Goal: Task Accomplishment & Management: Manage account settings

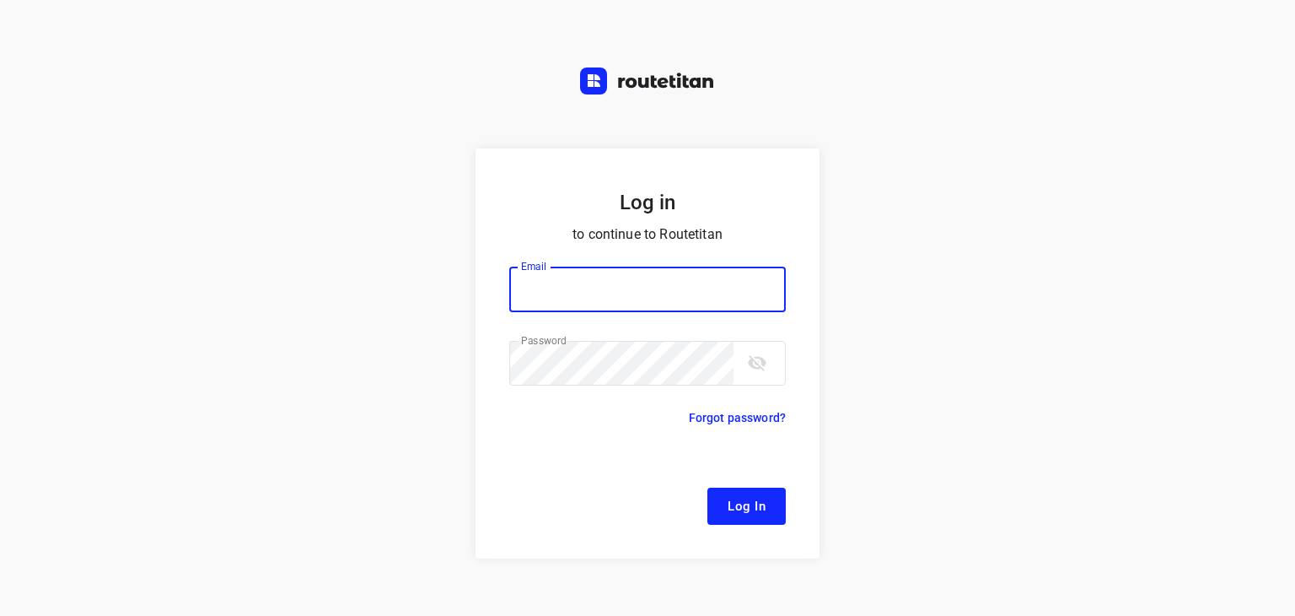
type input "[EMAIL_ADDRESS][DOMAIN_NAME]"
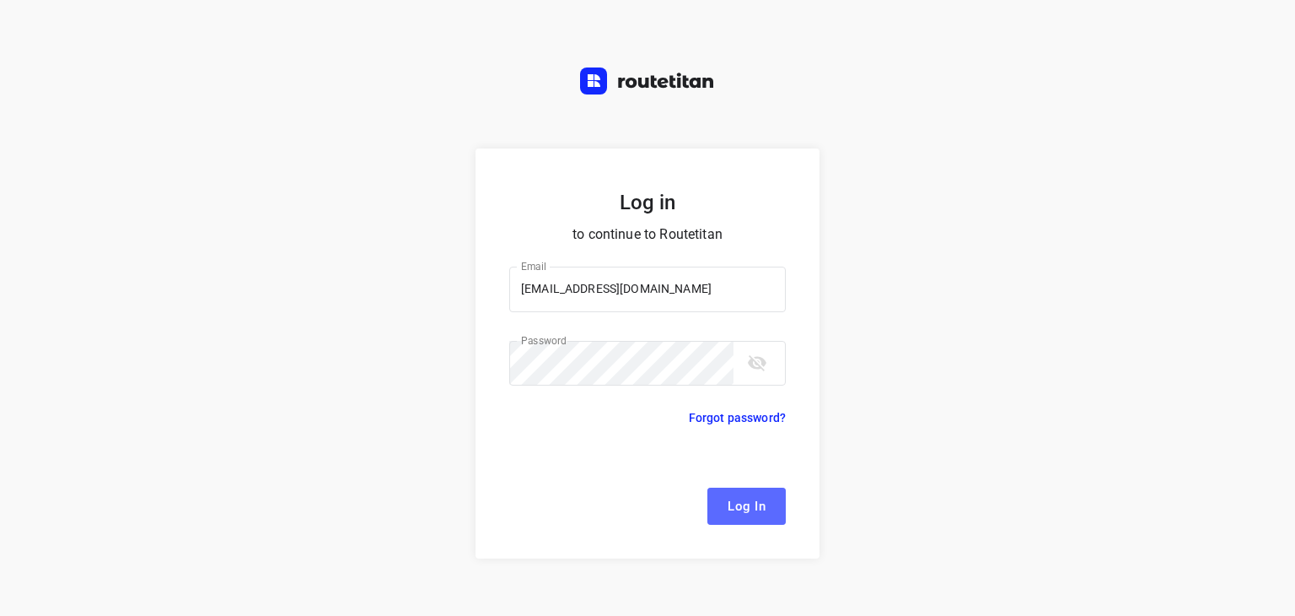
click at [759, 502] on span "Log In" at bounding box center [747, 506] width 38 height 22
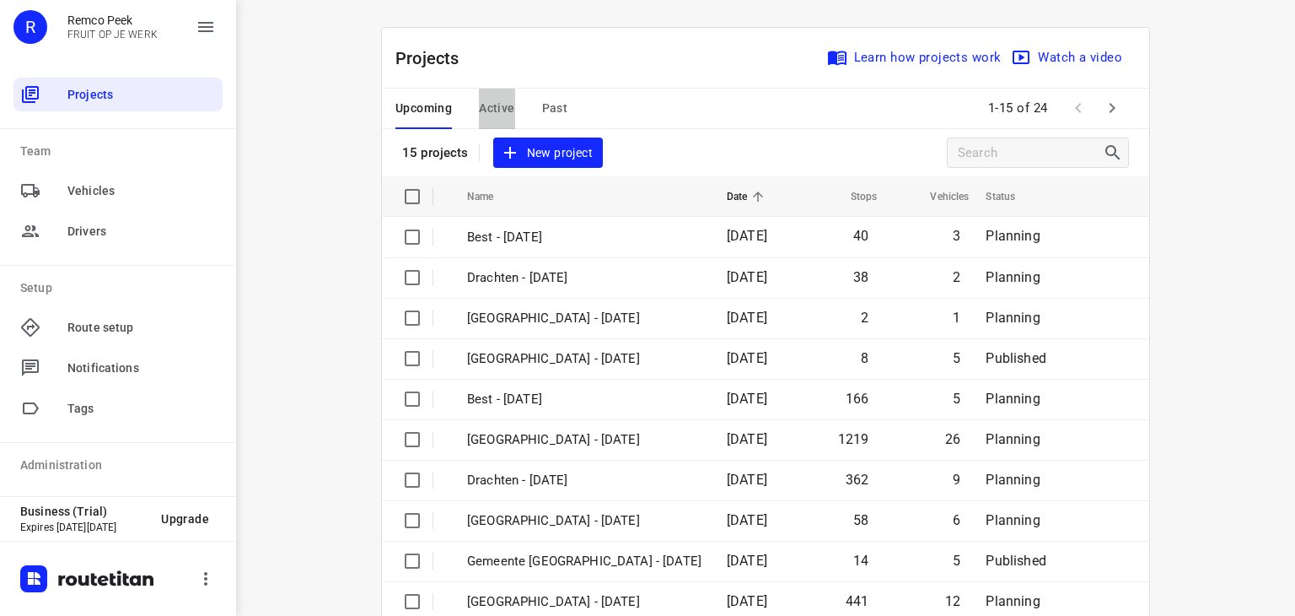
click at [487, 107] on span "Active" at bounding box center [496, 108] width 35 height 21
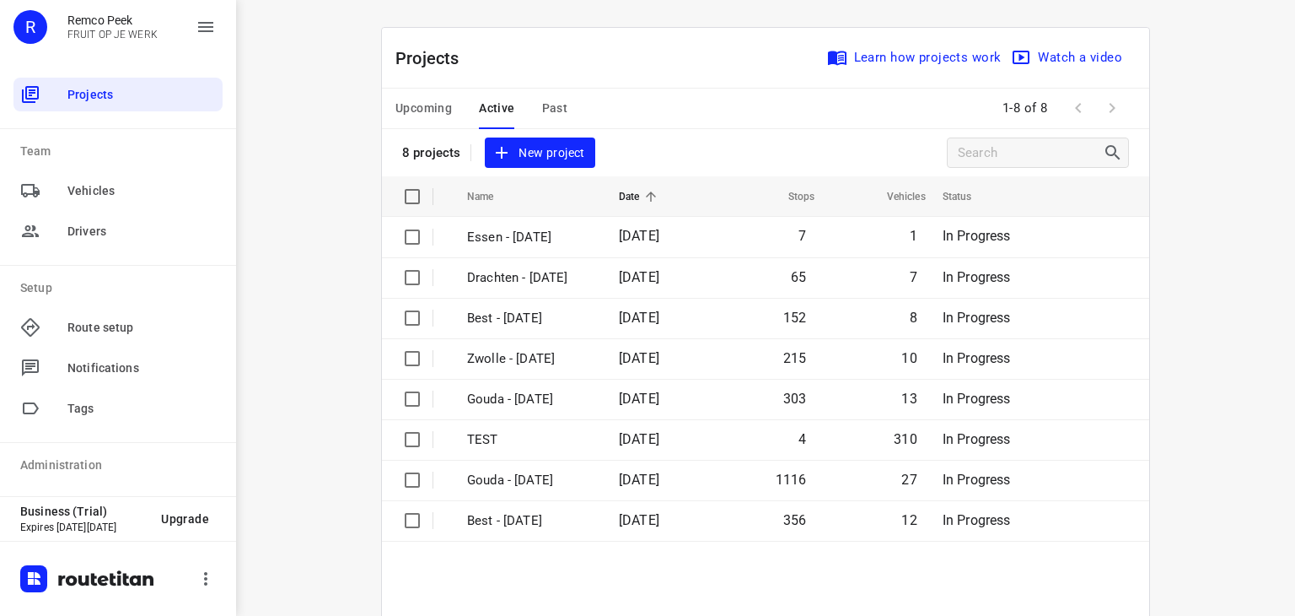
click at [691, 106] on div "Upcoming Active Past 1-8 of 8" at bounding box center [765, 109] width 767 height 40
click at [689, 154] on div "Projects Learn how projects work Watch a video 8 projects New project" at bounding box center [765, 102] width 767 height 148
click at [409, 104] on span "Upcoming" at bounding box center [424, 108] width 57 height 21
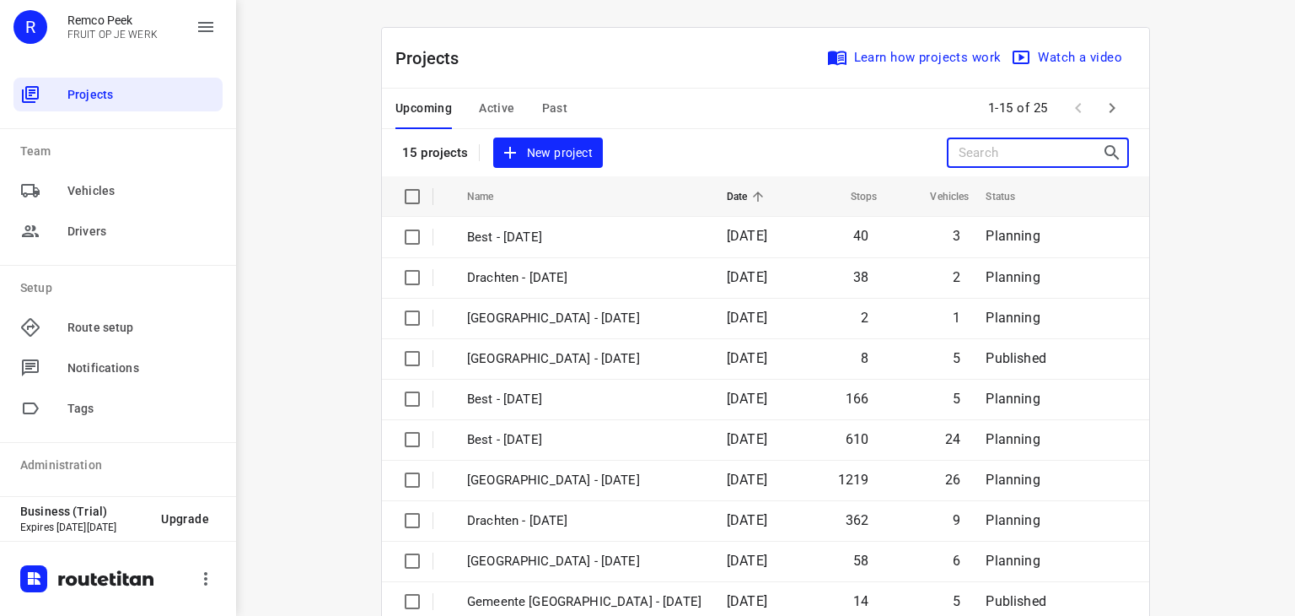
click at [1002, 148] on input "Search projects" at bounding box center [1030, 153] width 143 height 26
click at [487, 104] on span "Active" at bounding box center [496, 108] width 35 height 21
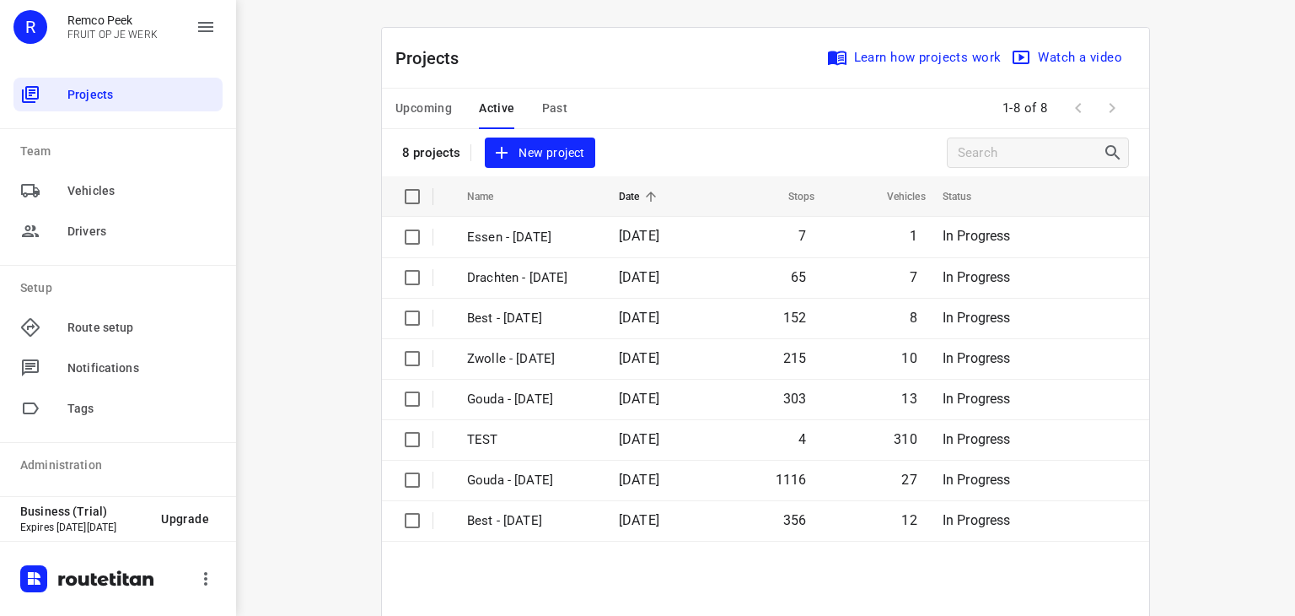
click at [414, 111] on span "Upcoming" at bounding box center [424, 108] width 57 height 21
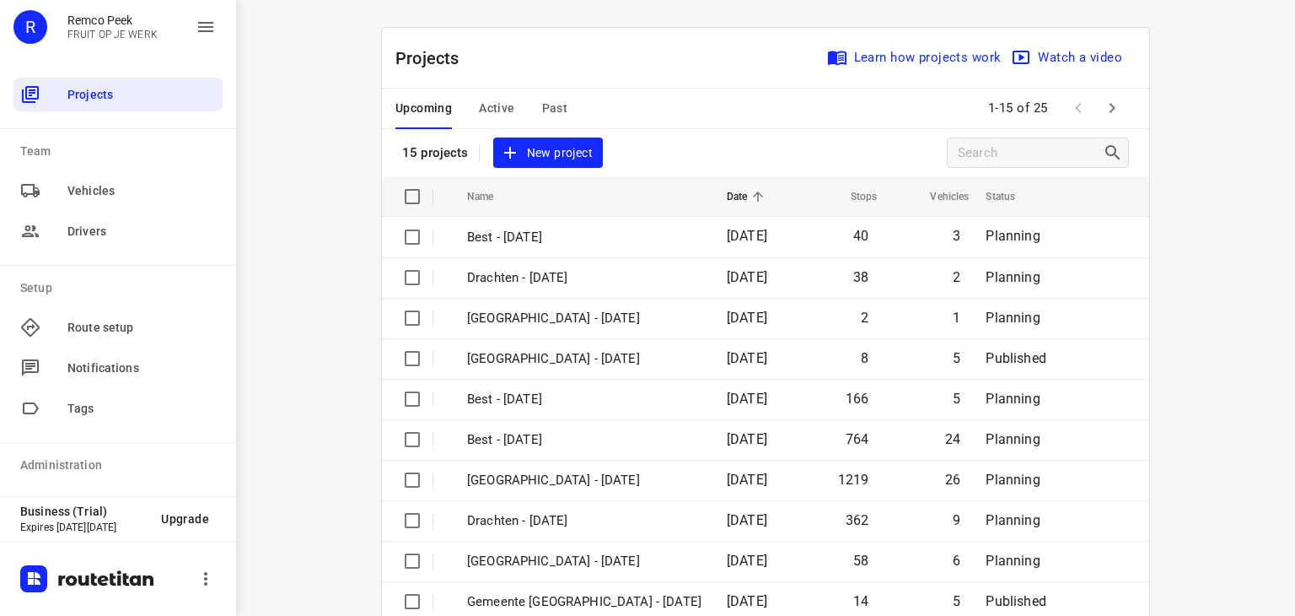
click at [1107, 113] on icon "button" at bounding box center [1112, 108] width 20 height 20
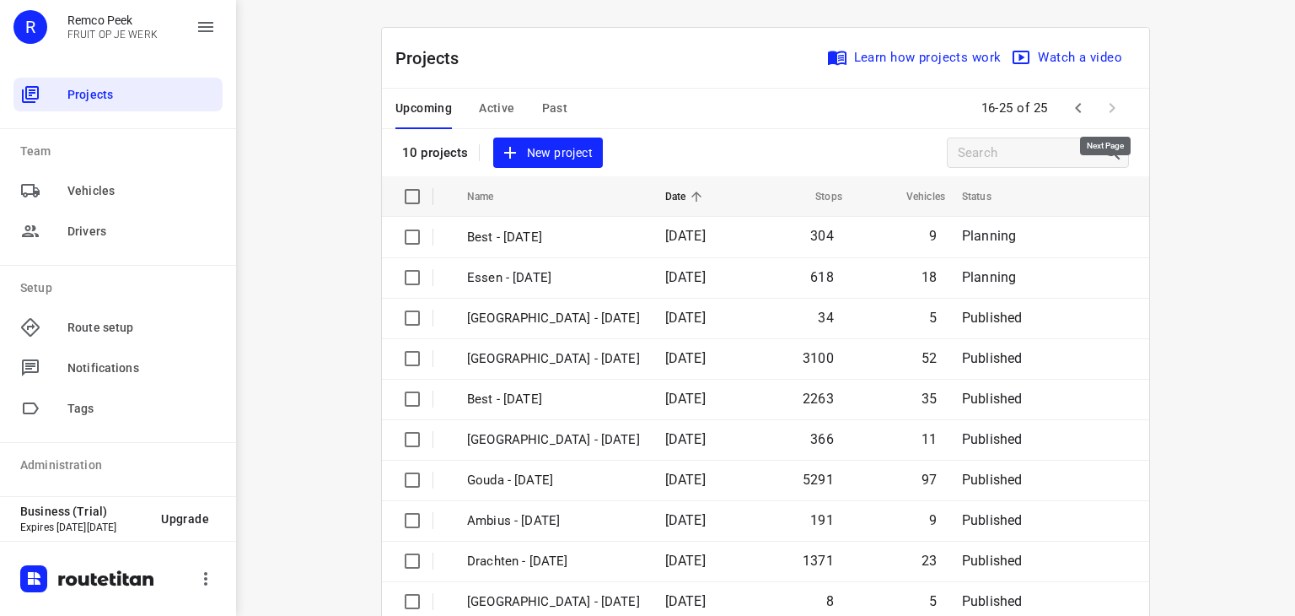
click at [1107, 113] on span at bounding box center [1112, 108] width 34 height 34
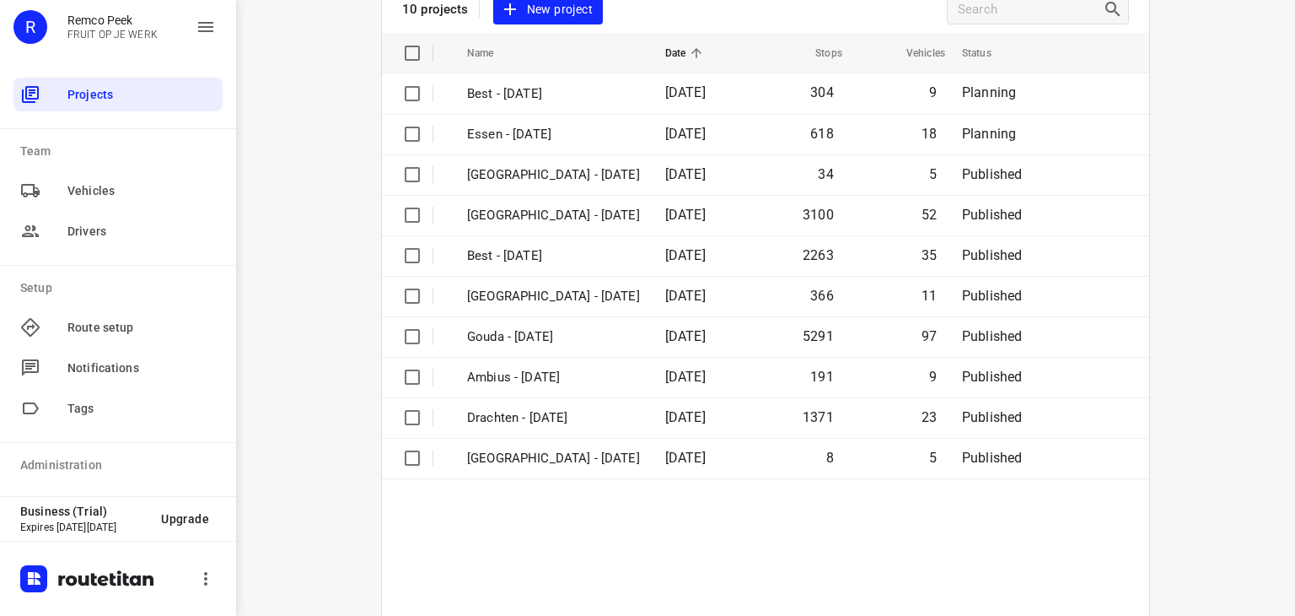
scroll to position [129, 0]
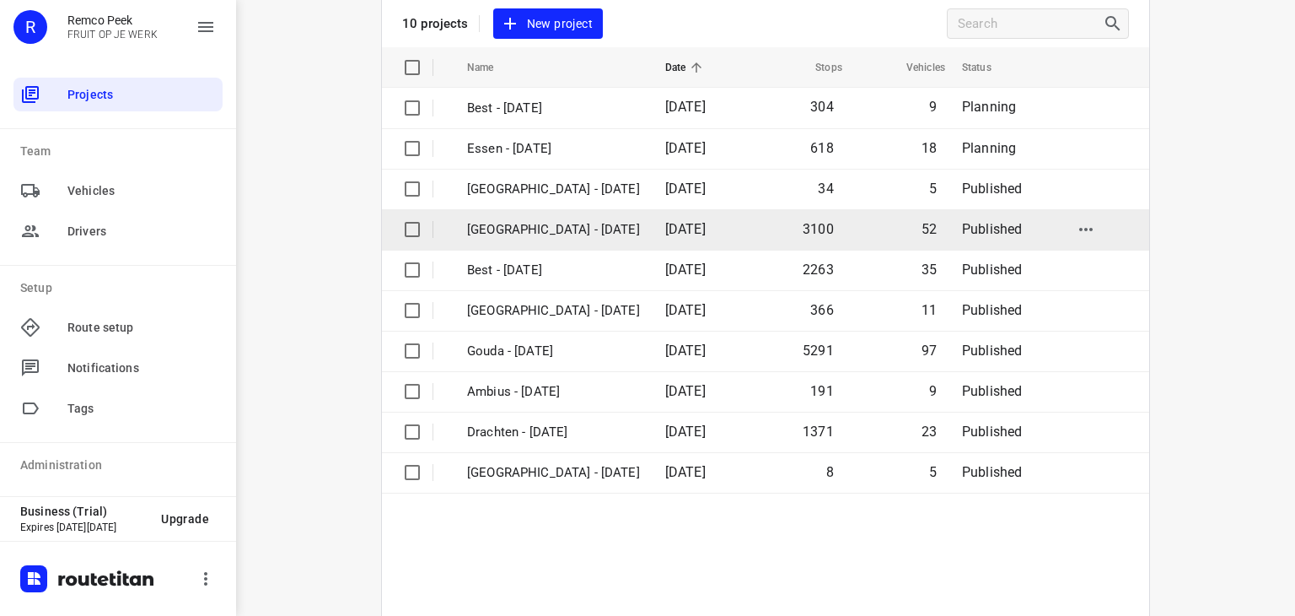
click at [616, 231] on p "[GEOGRAPHIC_DATA] - [DATE]" at bounding box center [553, 229] width 173 height 19
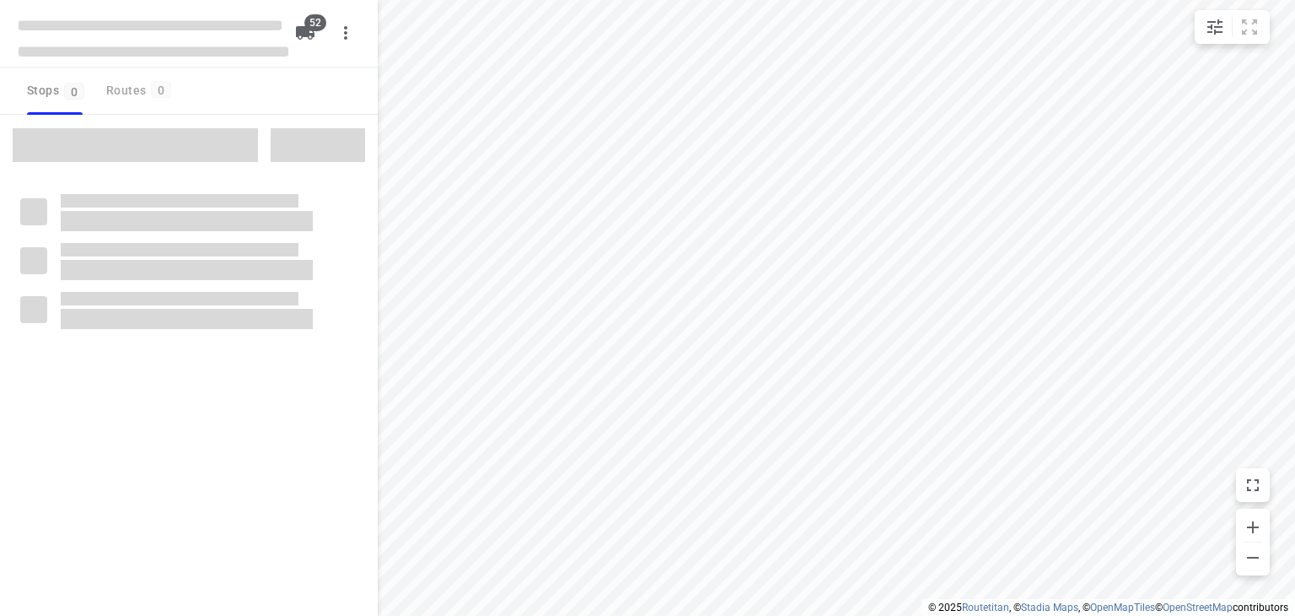
checkbox input "true"
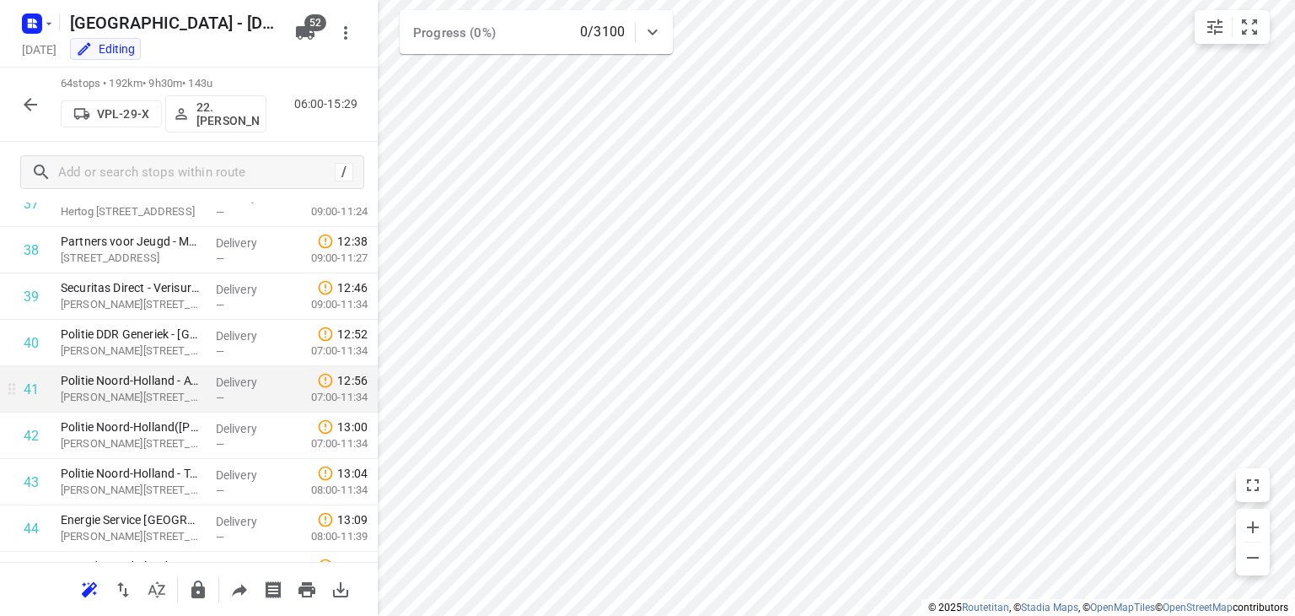
scroll to position [1751, 0]
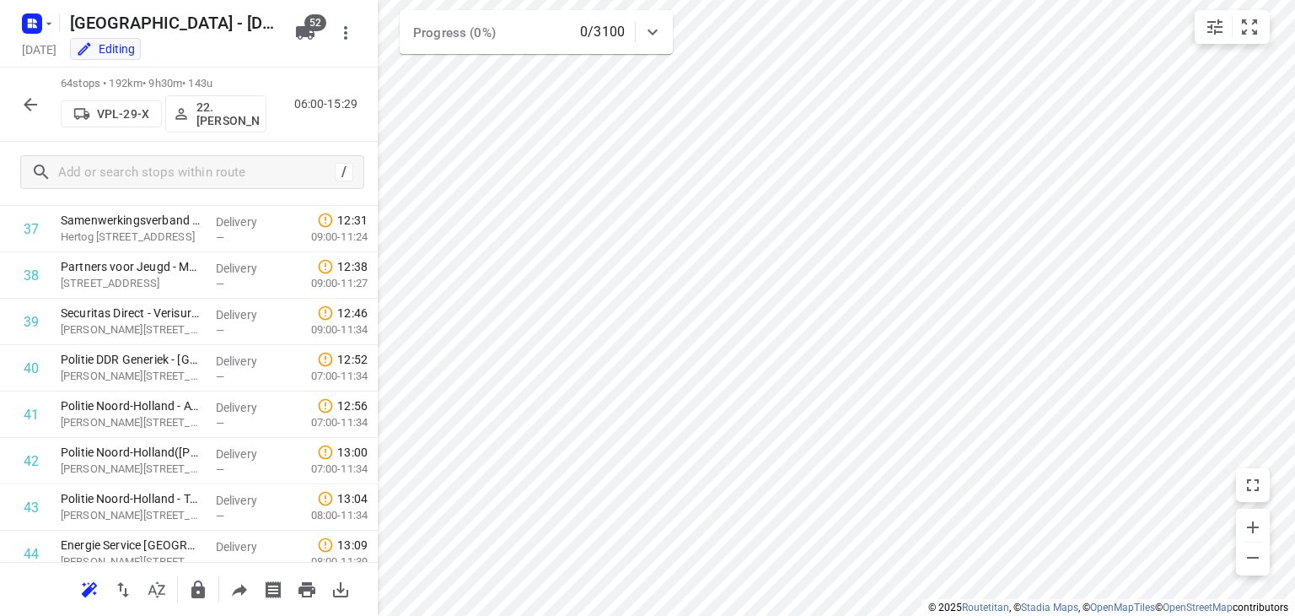
click at [1081, 568] on div "i © 2025 Routetitan , © Stadia Maps , © OpenMapTiles © OpenStreetMap contributo…" at bounding box center [647, 308] width 1295 height 616
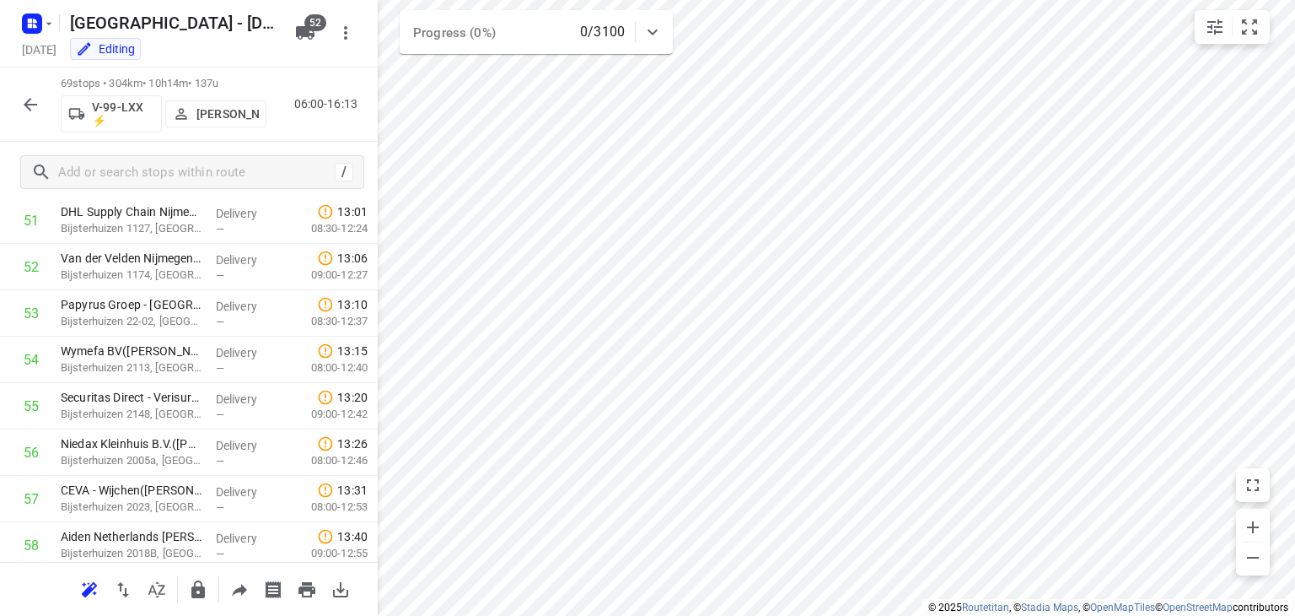
scroll to position [2972, 0]
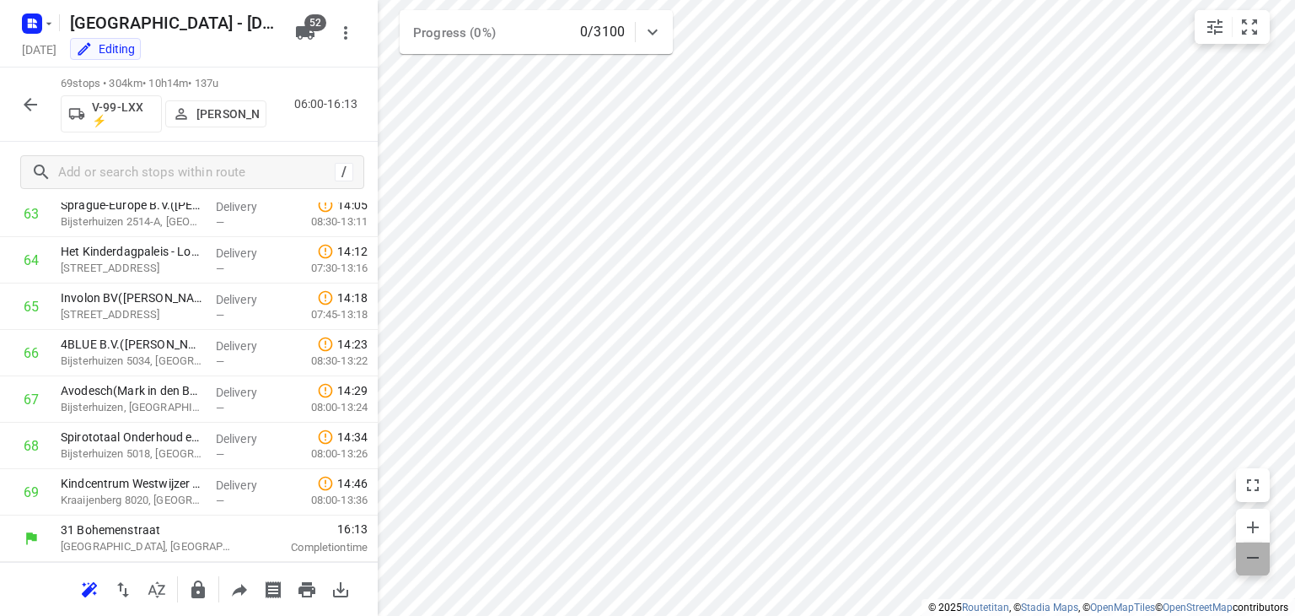
click at [1255, 571] on button "button" at bounding box center [1253, 558] width 34 height 33
click at [310, 133] on div "69 stops • 304km • 10h14m • 137u V-99-LXX ⚡ Milan Rave 06:00-16:13" at bounding box center [189, 104] width 378 height 74
click at [308, 122] on div "69 stops • 304km • 10h14m • 137u V-99-LXX ⚡ Milan Rave 06:00-16:13" at bounding box center [189, 104] width 378 height 74
click at [25, 102] on icon "button" at bounding box center [30, 104] width 20 height 20
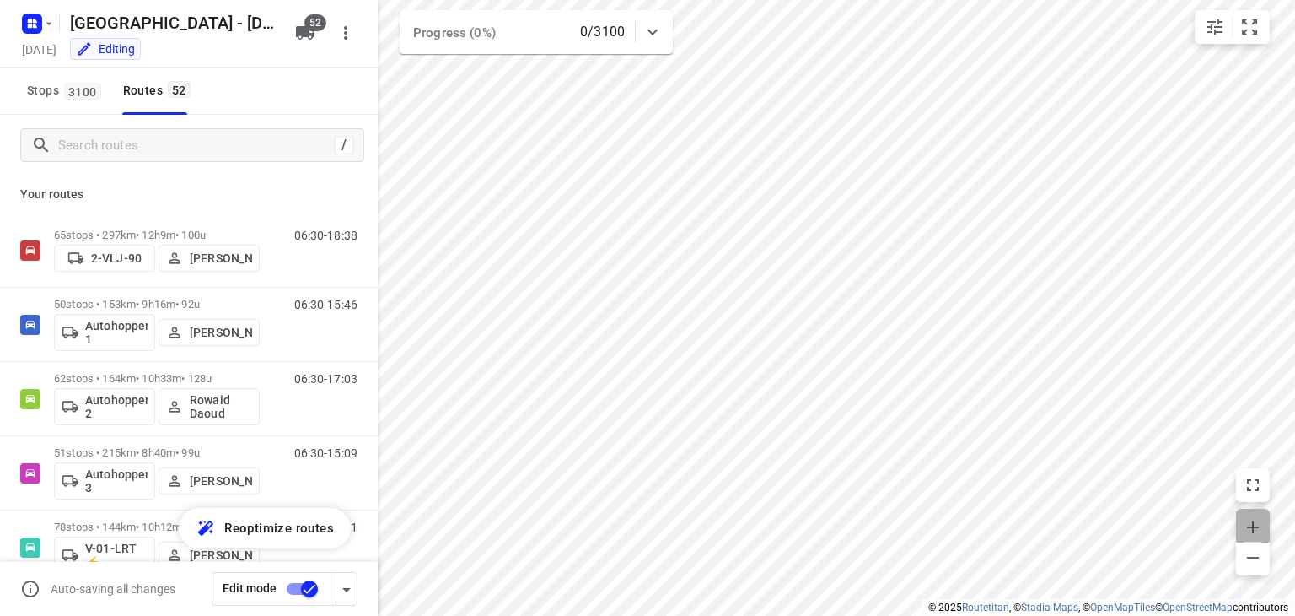
click at [1251, 517] on icon "button" at bounding box center [1253, 527] width 20 height 20
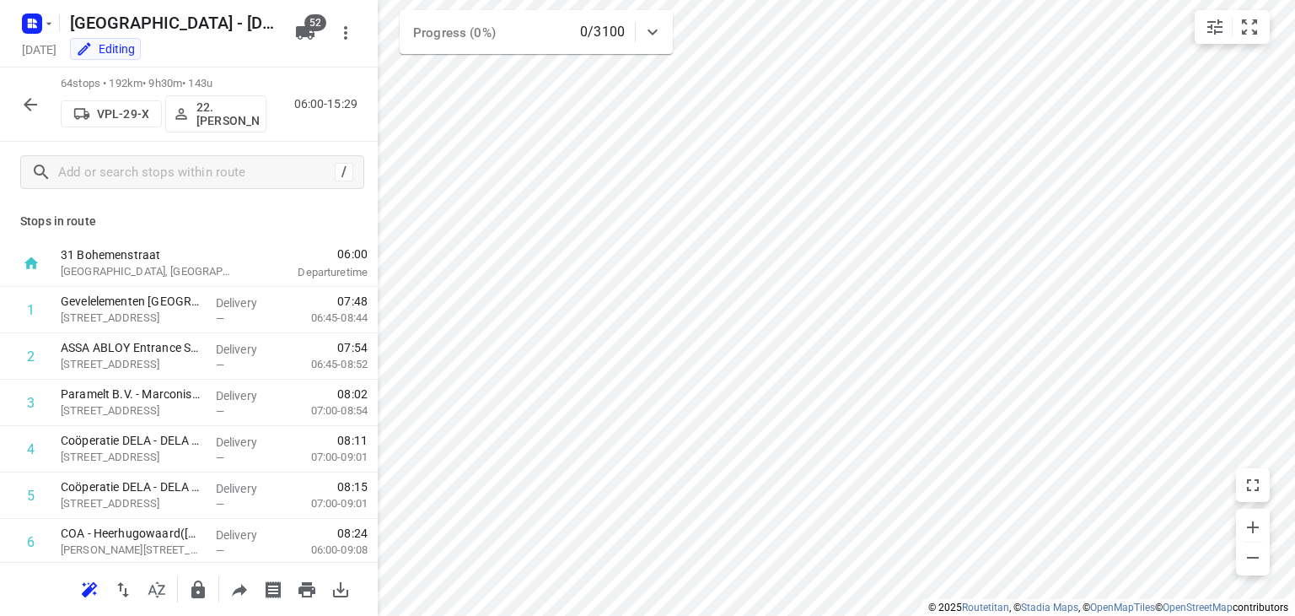
scroll to position [0, 0]
click at [297, 146] on div "/" at bounding box center [189, 172] width 378 height 61
click at [1241, 526] on span "button" at bounding box center [1253, 526] width 34 height 24
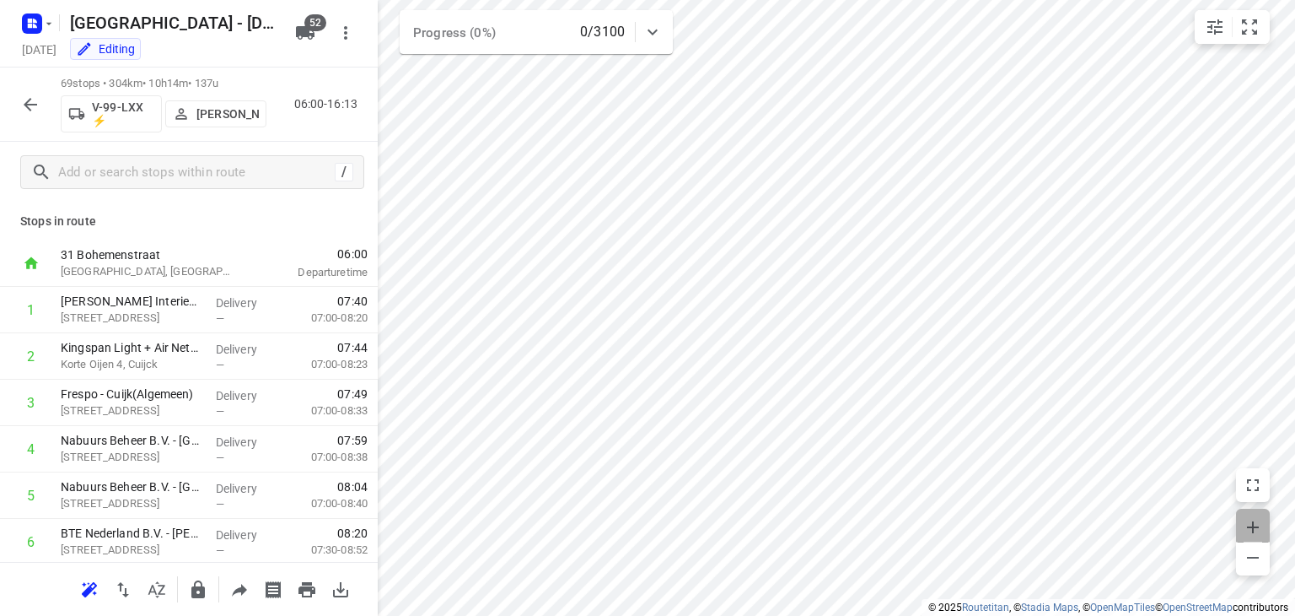
click at [1258, 518] on icon "button" at bounding box center [1253, 527] width 20 height 20
click at [787, 615] on html "i © 2025 Routetitan , © Stadia Maps , © OpenMapTiles © OpenStreetMap contributo…" at bounding box center [647, 308] width 1295 height 616
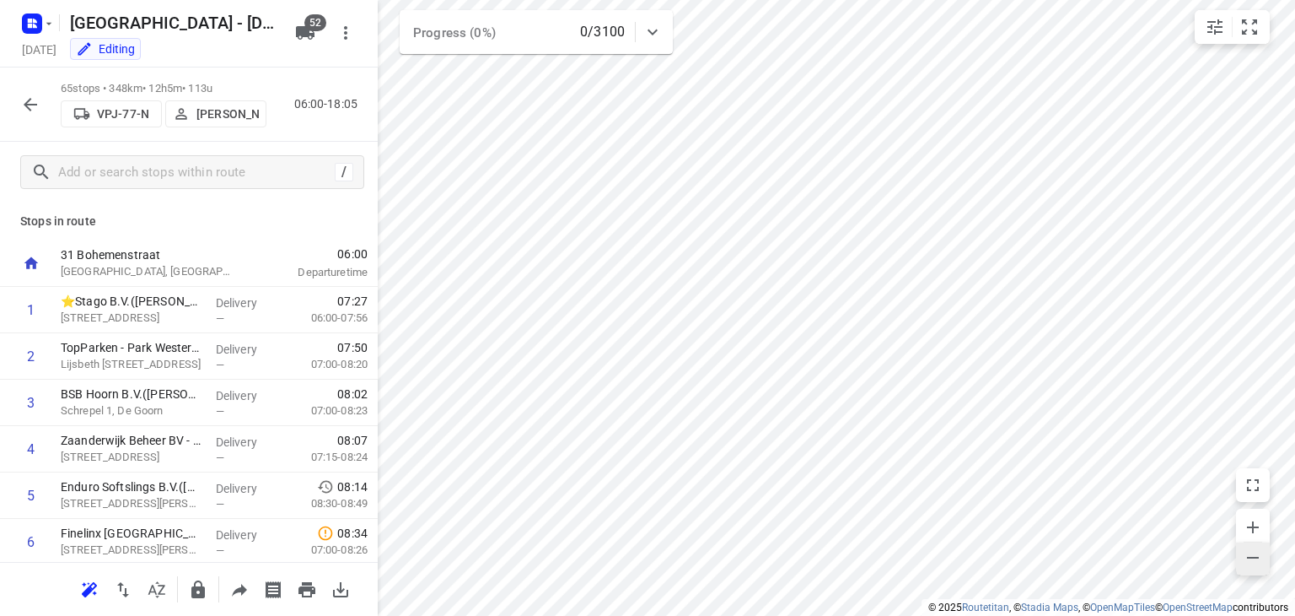
drag, startPoint x: 616, startPoint y: 40, endPoint x: 1264, endPoint y: 564, distance: 832.9
click at [1264, 564] on span "button" at bounding box center [1253, 559] width 34 height 24
click at [21, 90] on button "button" at bounding box center [30, 105] width 34 height 34
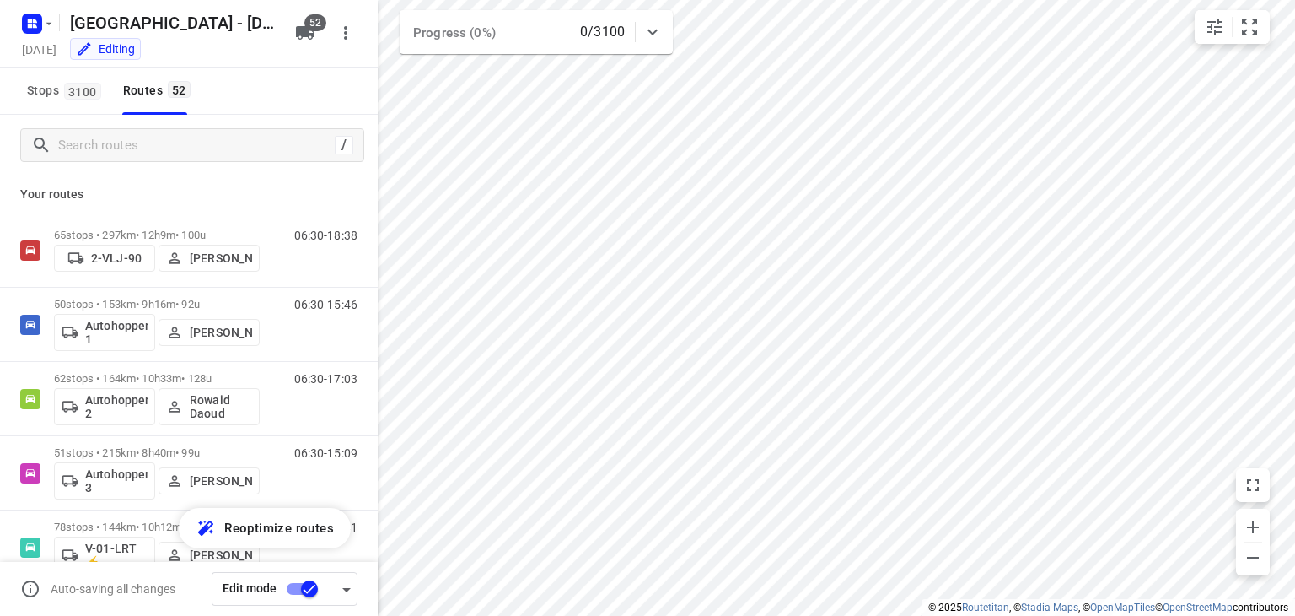
click at [213, 162] on div "/" at bounding box center [189, 145] width 378 height 61
click at [209, 142] on input "Search routes" at bounding box center [211, 145] width 304 height 26
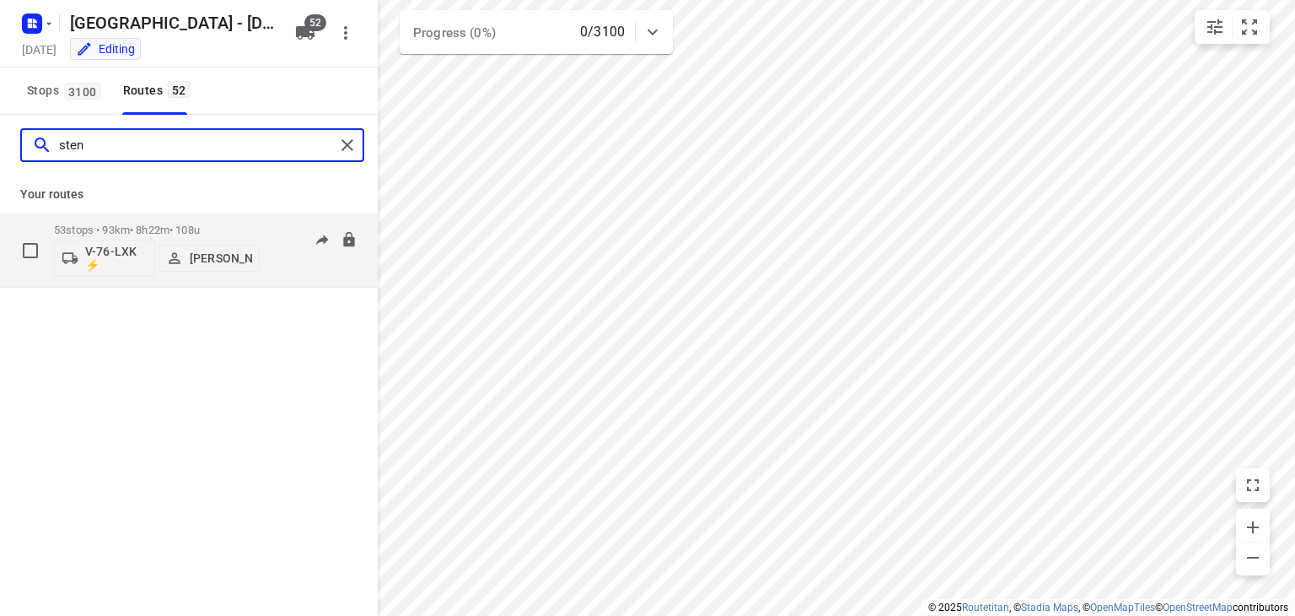
type input "sten"
click at [277, 259] on div "06:00-14:22" at bounding box center [315, 254] width 84 height 62
click at [279, 260] on div "06:00-14:22" at bounding box center [315, 254] width 84 height 62
click at [234, 222] on div "53 stops • 93km • 8h22m • 108u V-76-LXK ⚡ [PERSON_NAME]" at bounding box center [157, 250] width 206 height 70
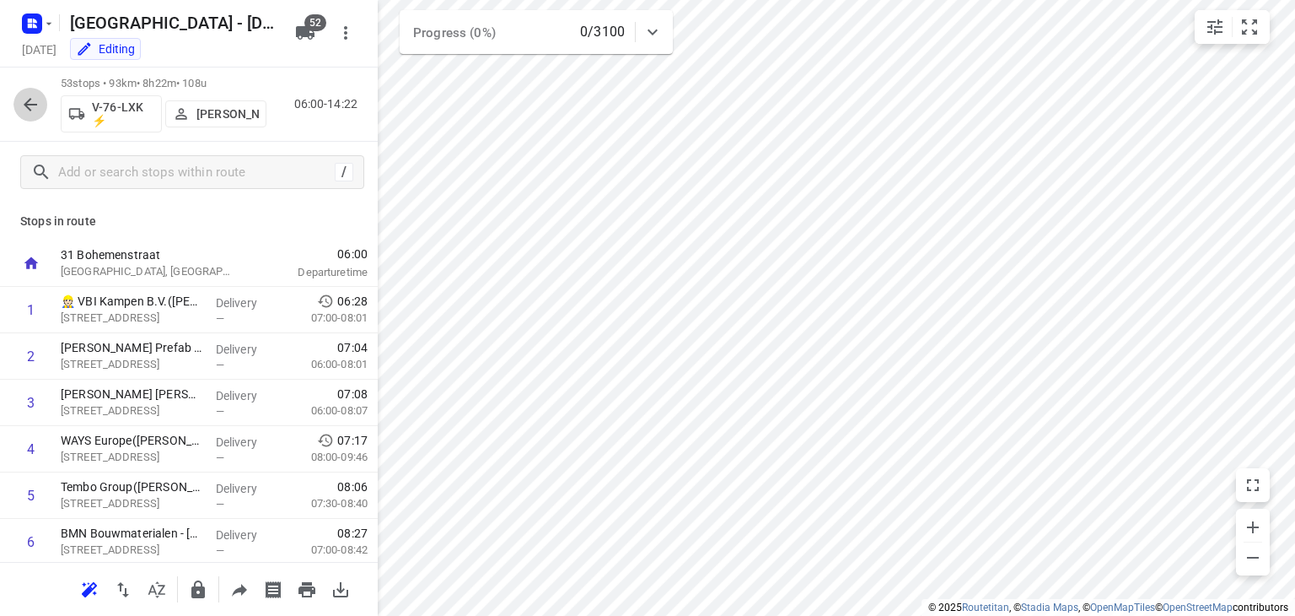
click at [30, 96] on icon "button" at bounding box center [30, 104] width 20 height 20
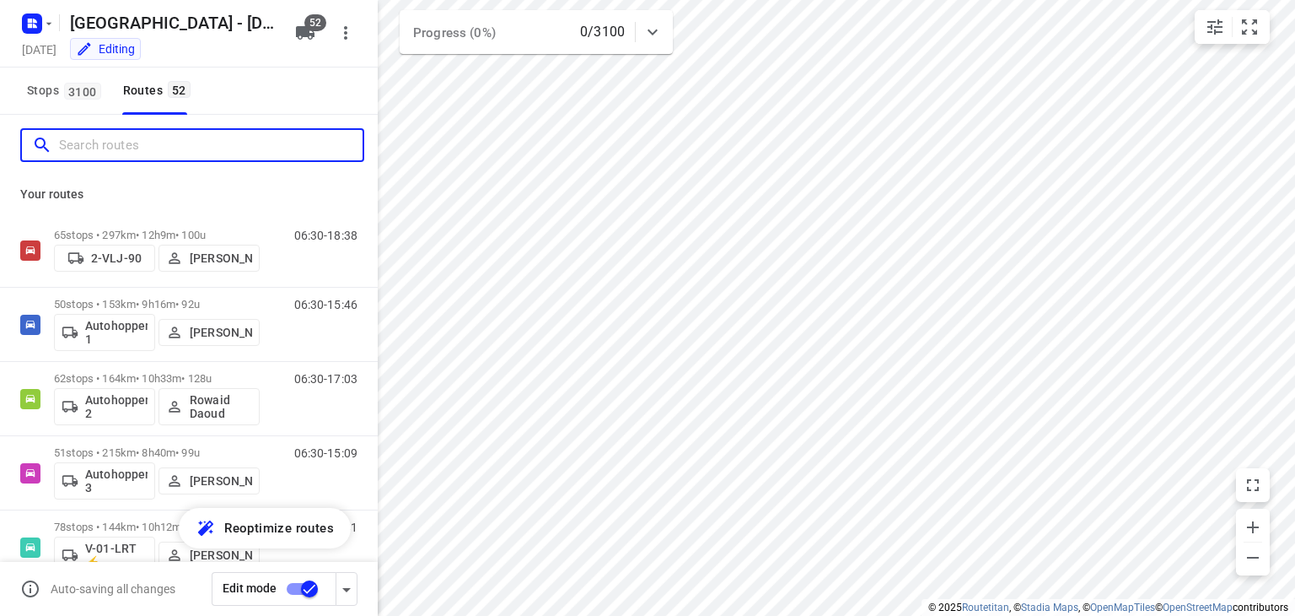
click at [137, 148] on input "Search routes" at bounding box center [211, 145] width 304 height 26
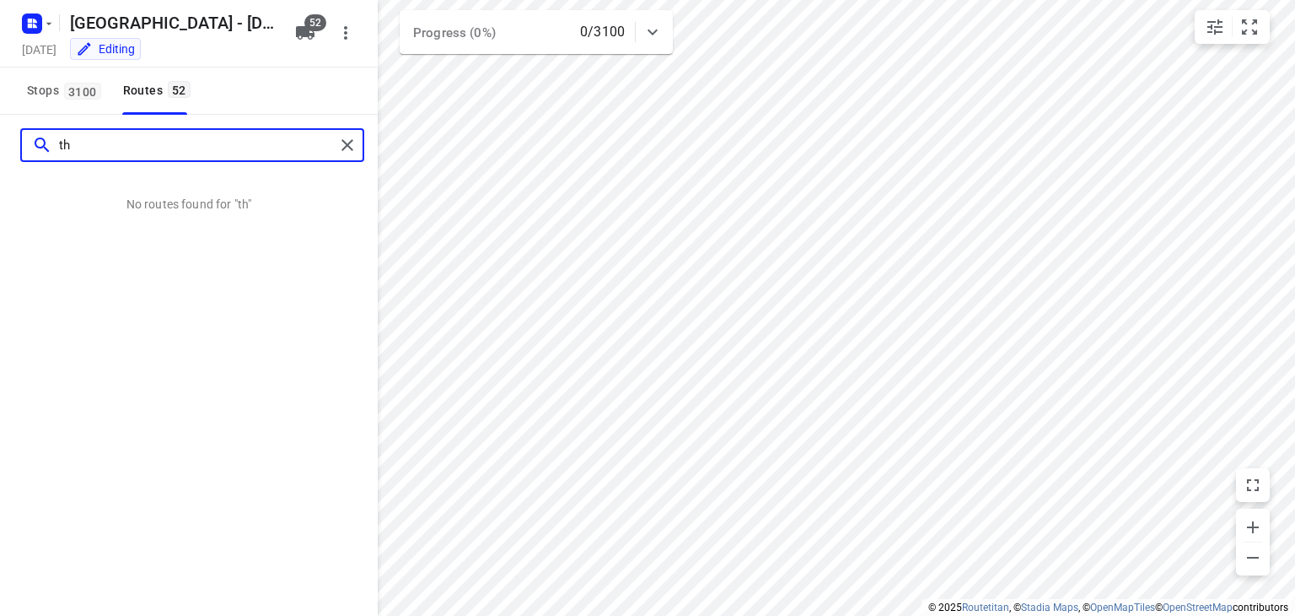
type input "t"
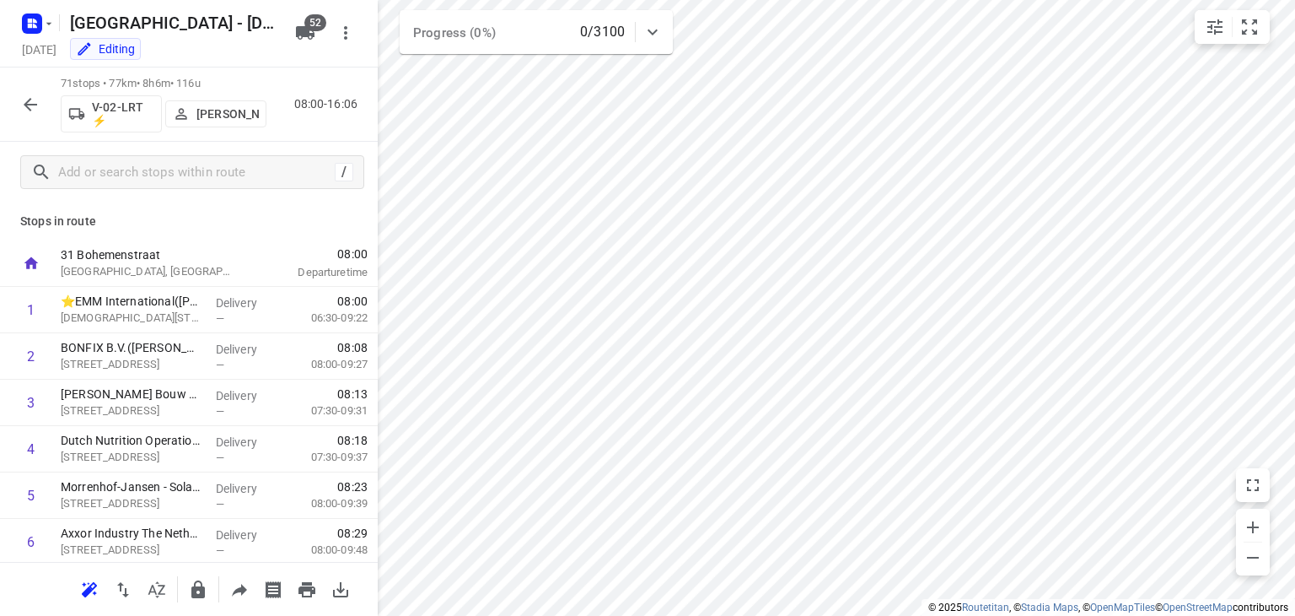
click at [319, 126] on div "71 stops • 77km • 8h6m • 116u V-02-LRT ⚡ [PERSON_NAME] 08:00-16:06" at bounding box center [189, 104] width 378 height 74
click at [27, 105] on icon "button" at bounding box center [30, 104] width 13 height 13
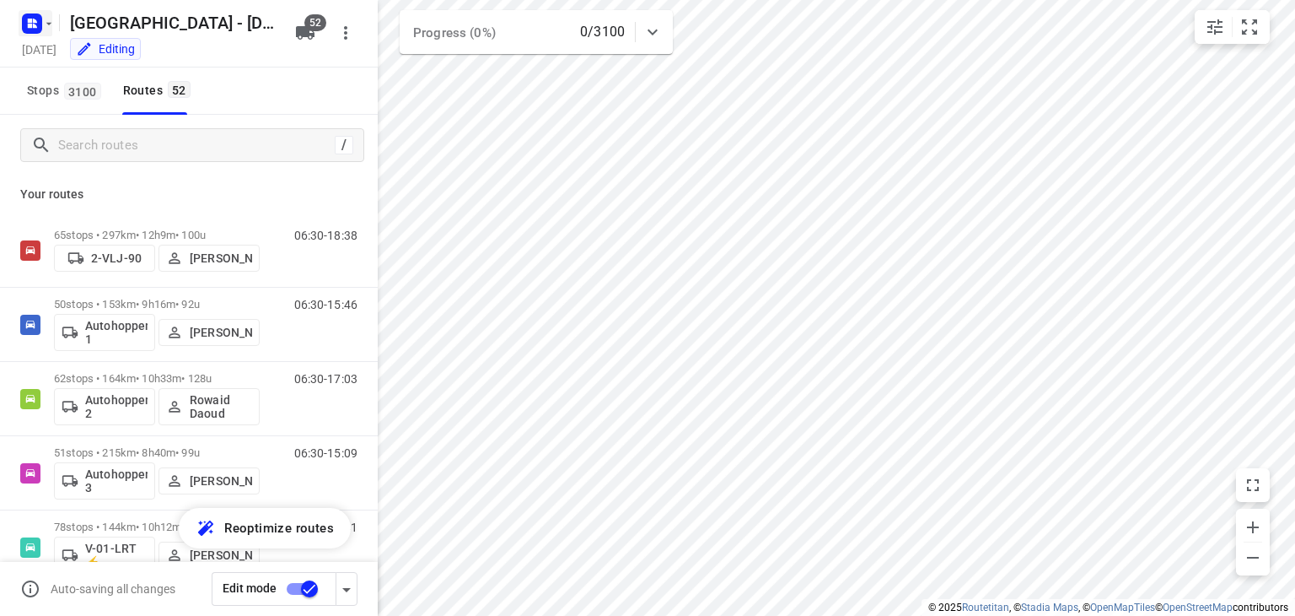
click at [35, 21] on icon "button" at bounding box center [35, 21] width 4 height 4
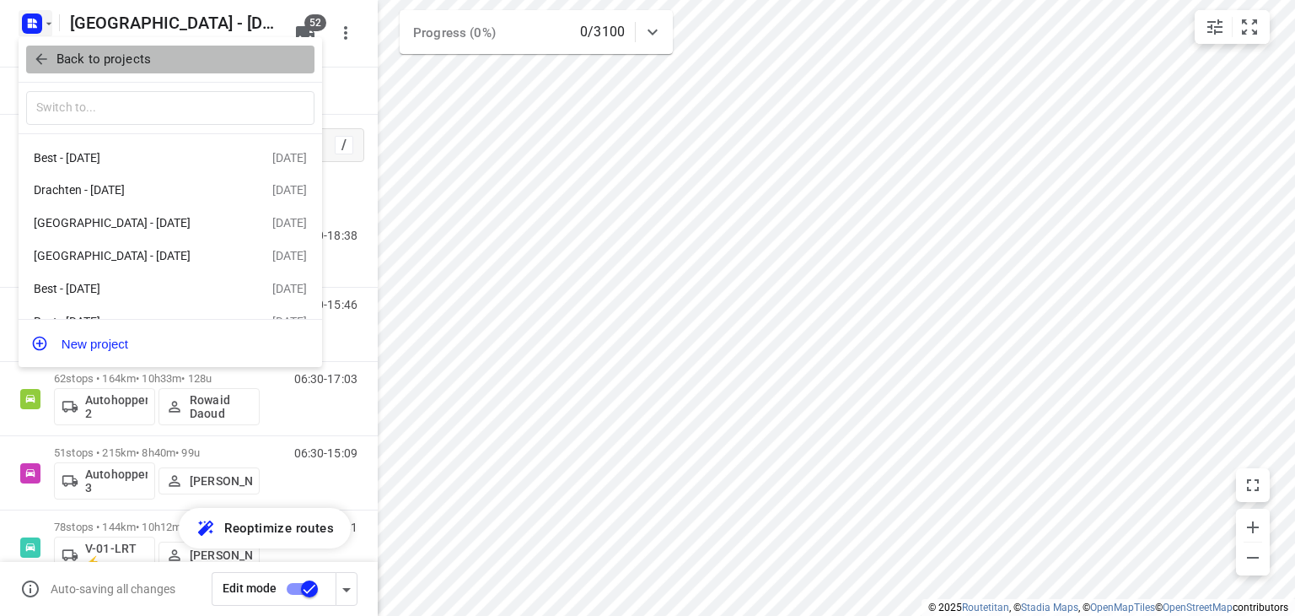
click at [44, 59] on icon "button" at bounding box center [40, 59] width 11 height 11
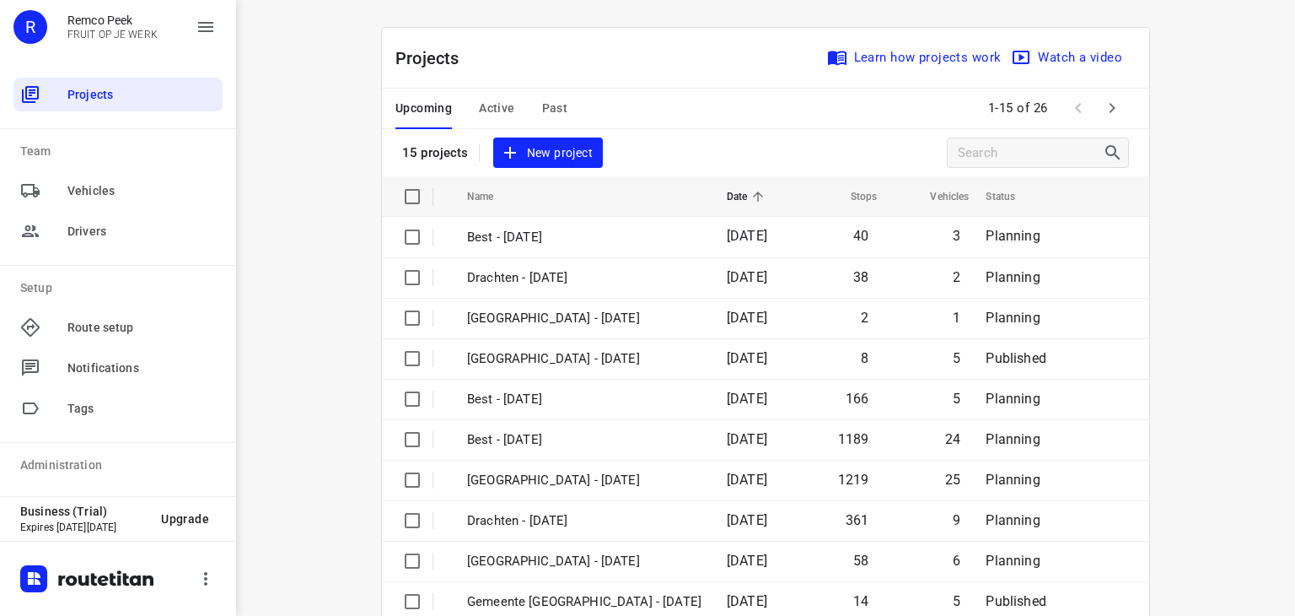
click at [482, 99] on span "Active" at bounding box center [496, 108] width 35 height 21
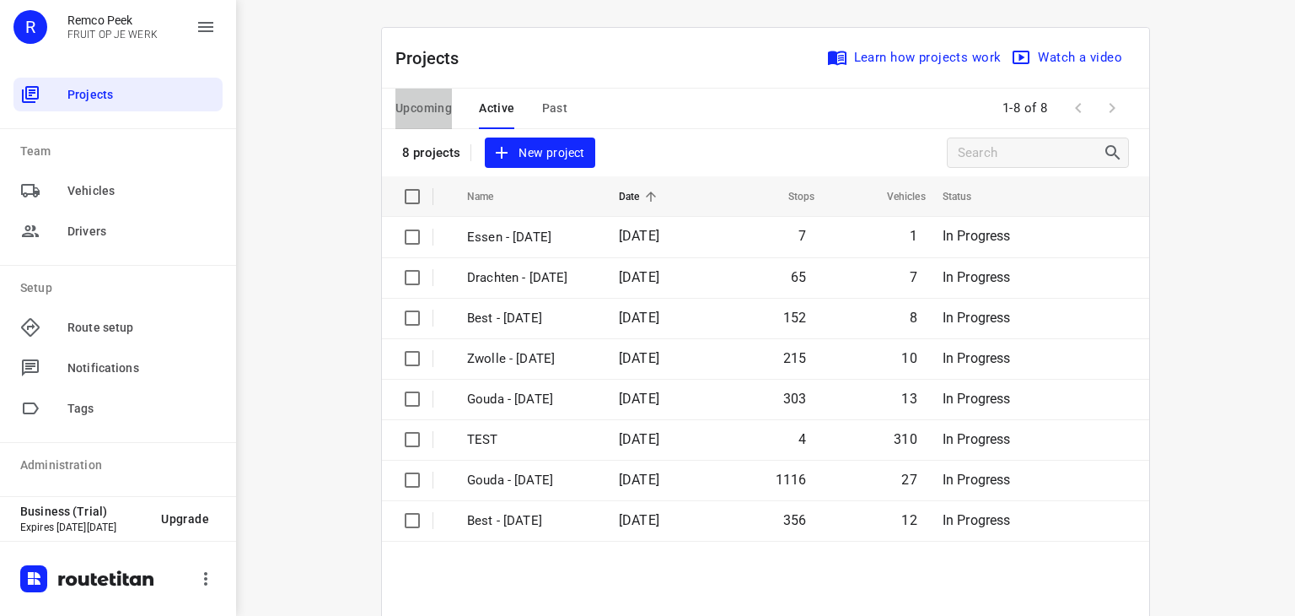
click at [429, 115] on span "Upcoming" at bounding box center [424, 108] width 57 height 21
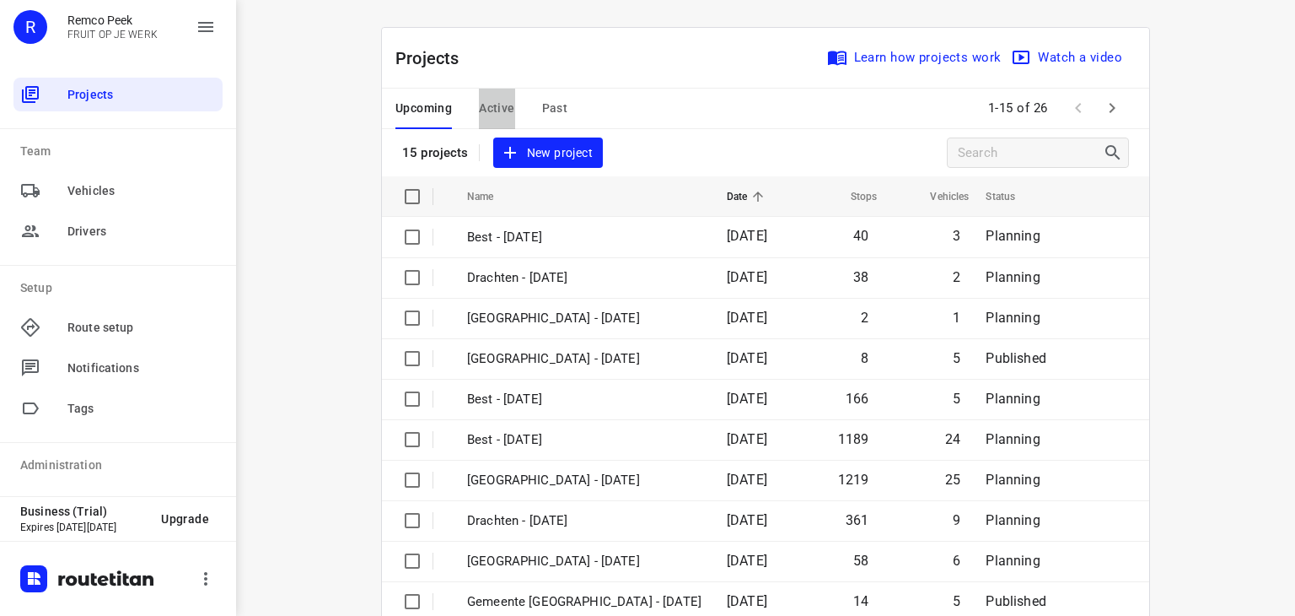
click at [489, 111] on span "Active" at bounding box center [496, 108] width 35 height 21
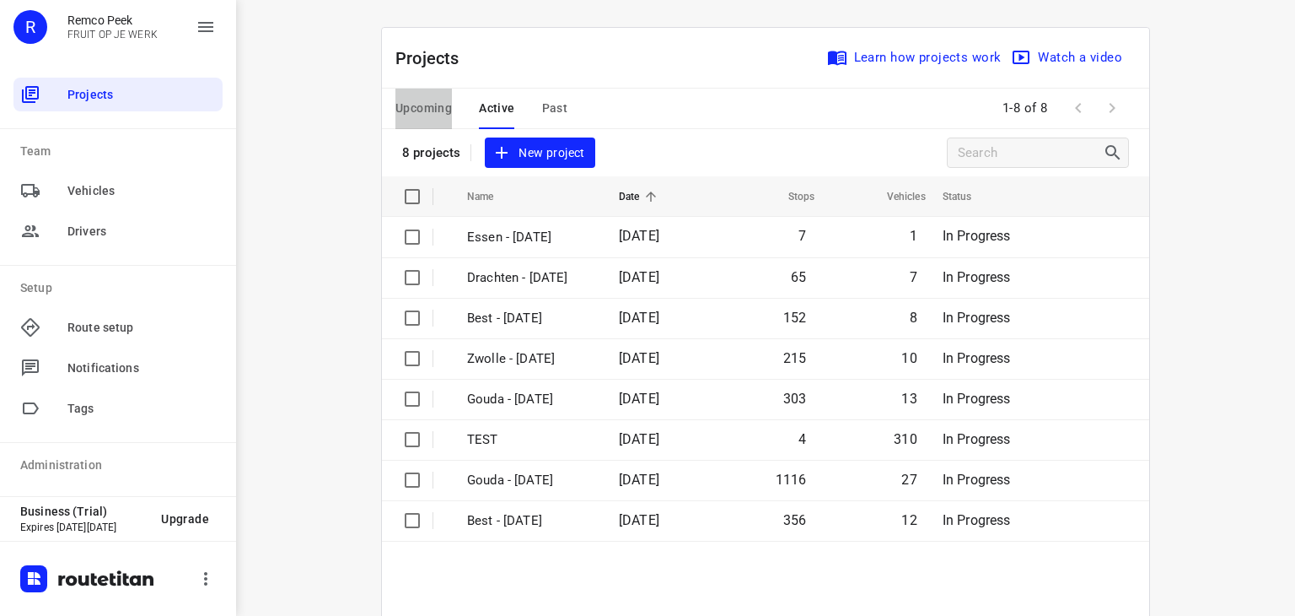
click at [425, 110] on span "Upcoming" at bounding box center [424, 108] width 57 height 21
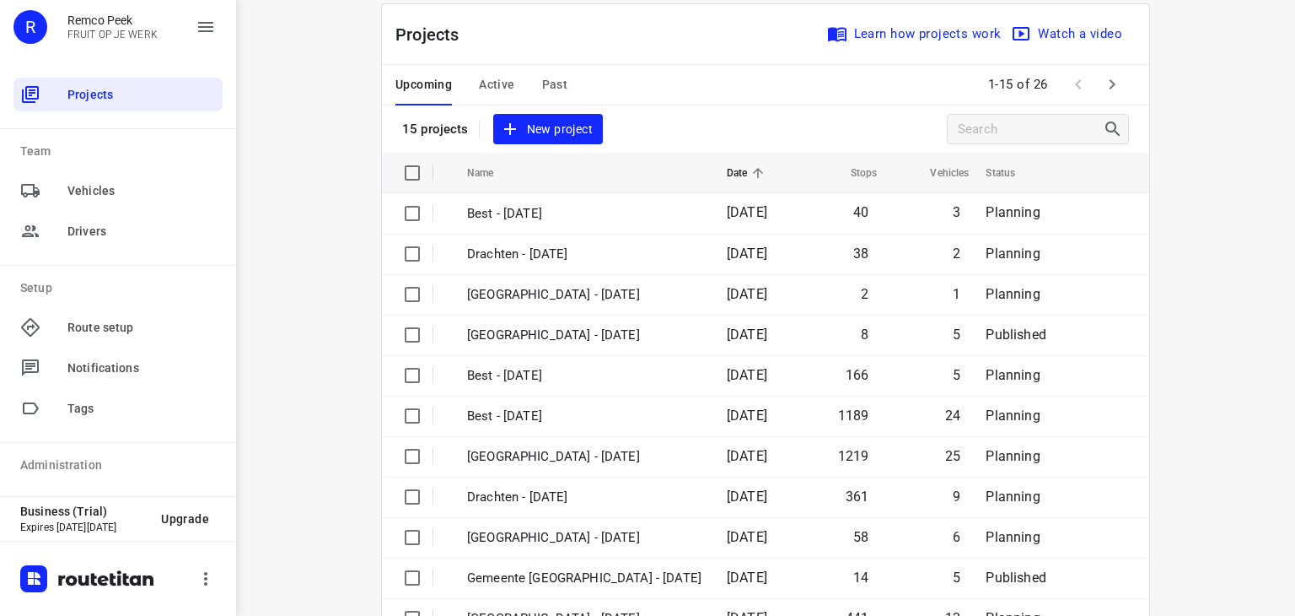
scroll to position [10, 0]
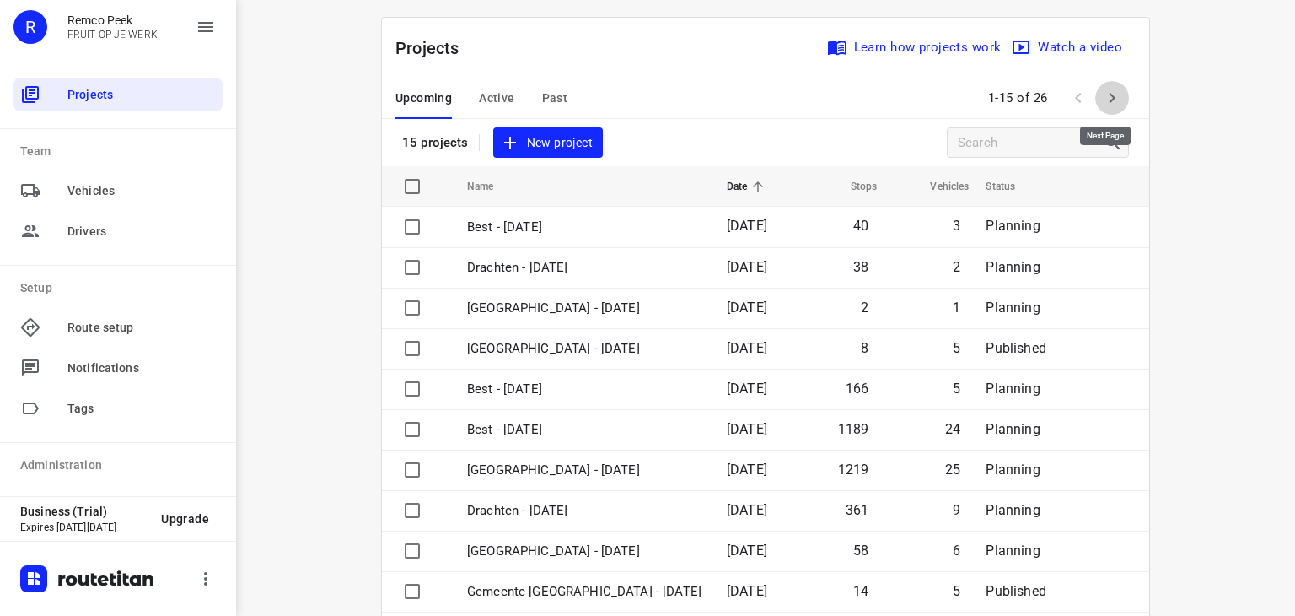
click at [1110, 100] on icon "button" at bounding box center [1113, 98] width 6 height 10
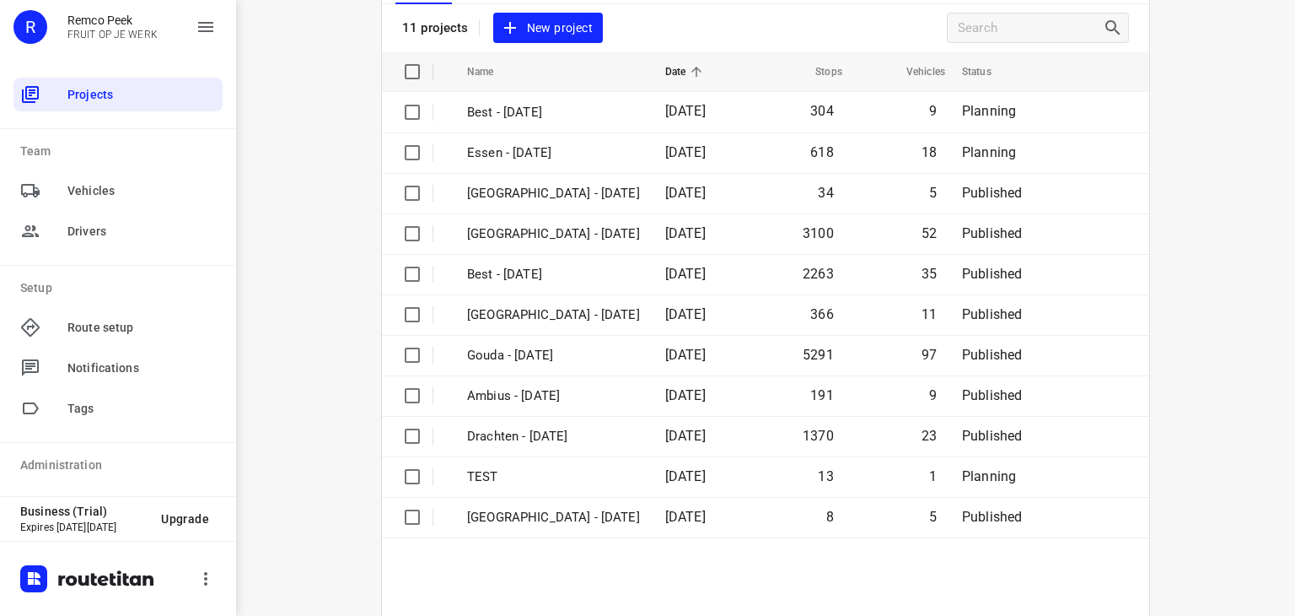
scroll to position [124, 0]
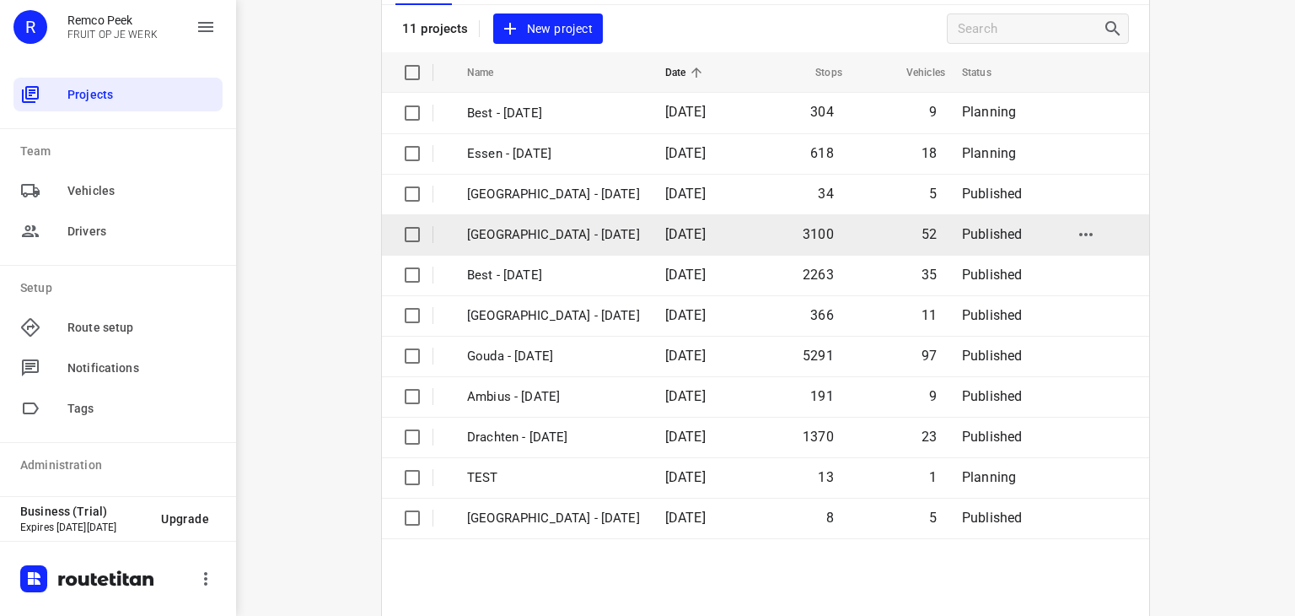
click at [675, 234] on span "[DATE]" at bounding box center [685, 234] width 40 height 16
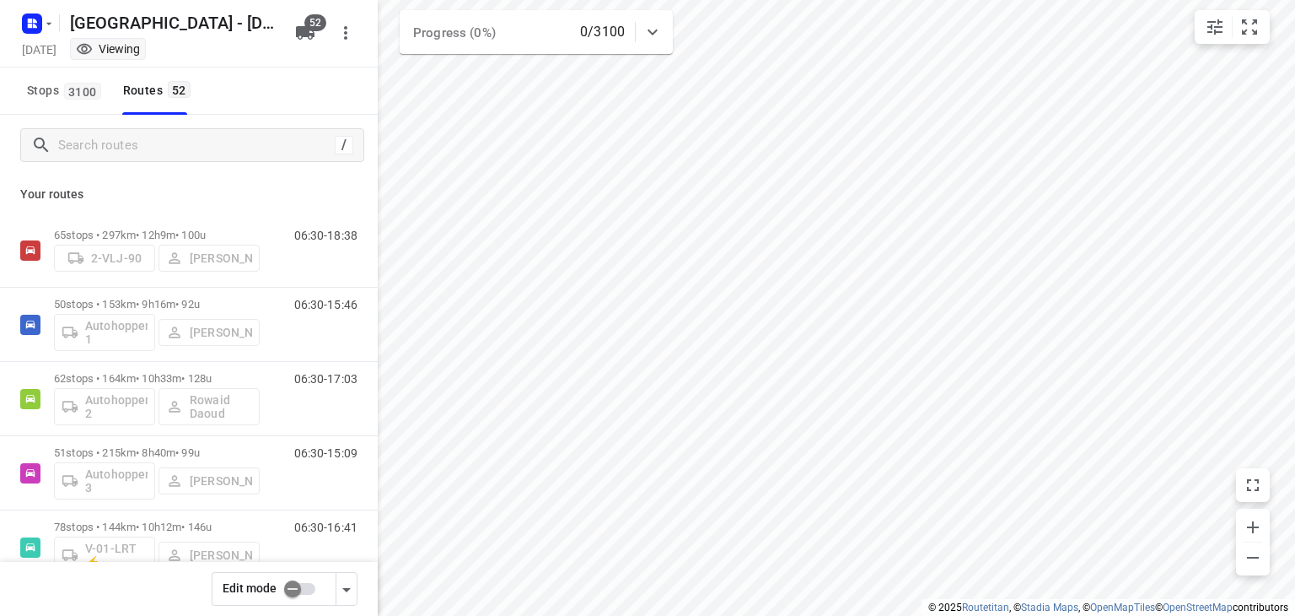
checkbox input "true"
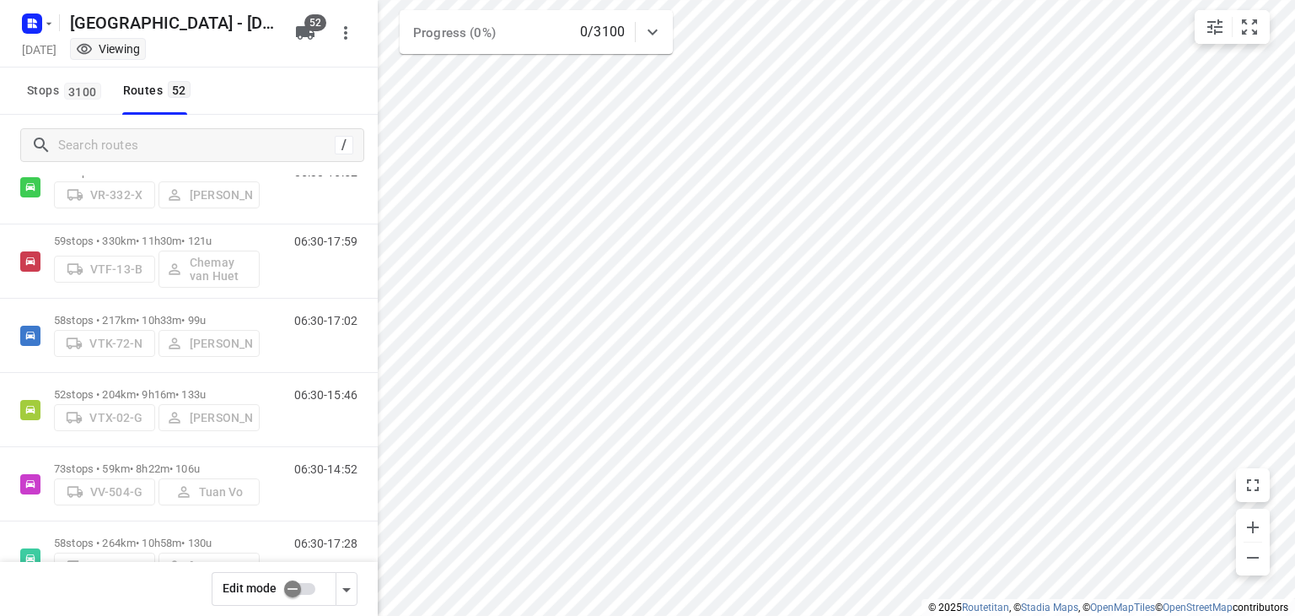
scroll to position [3528, 0]
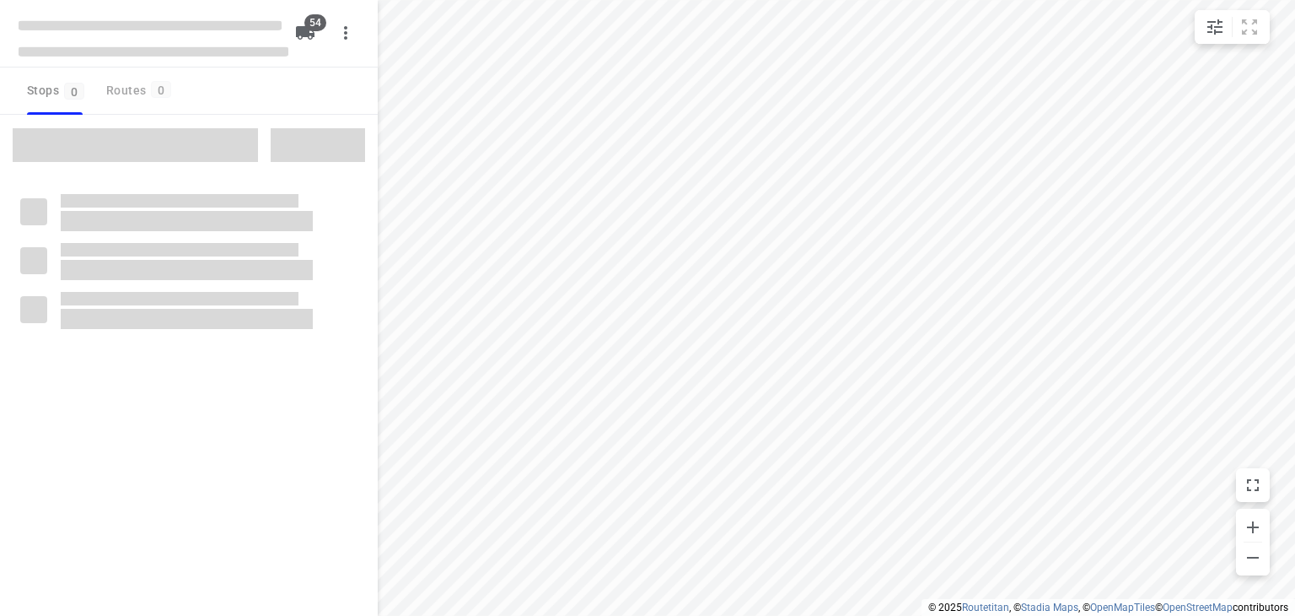
checkbox input "true"
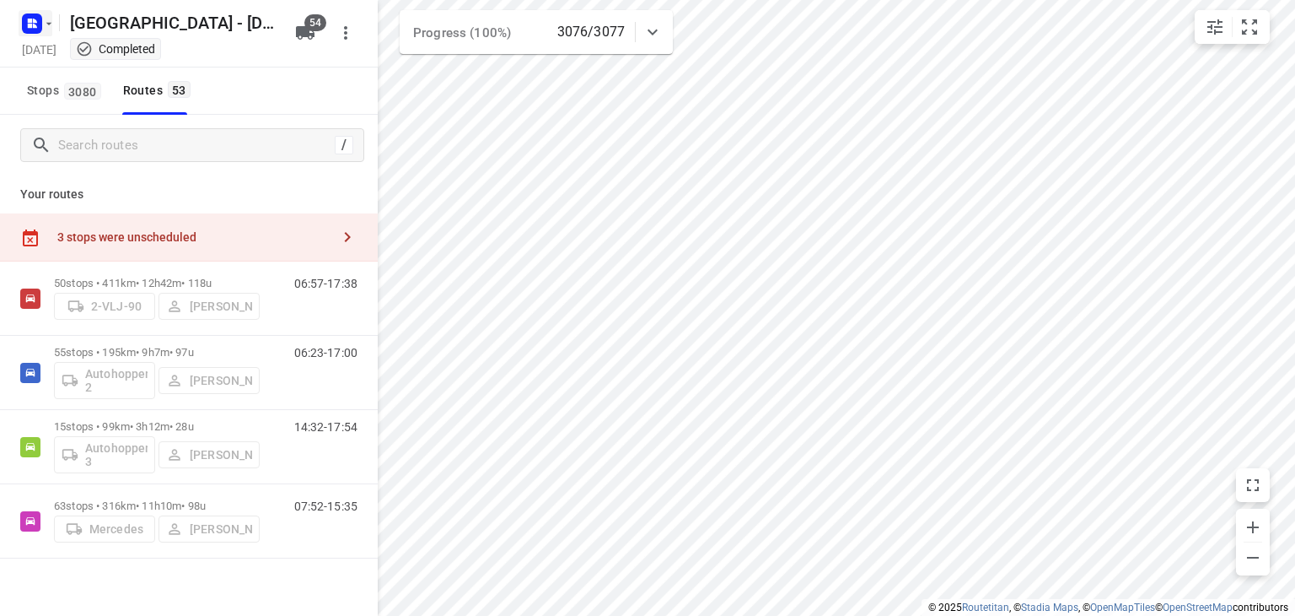
click at [34, 24] on icon "button" at bounding box center [35, 26] width 4 height 4
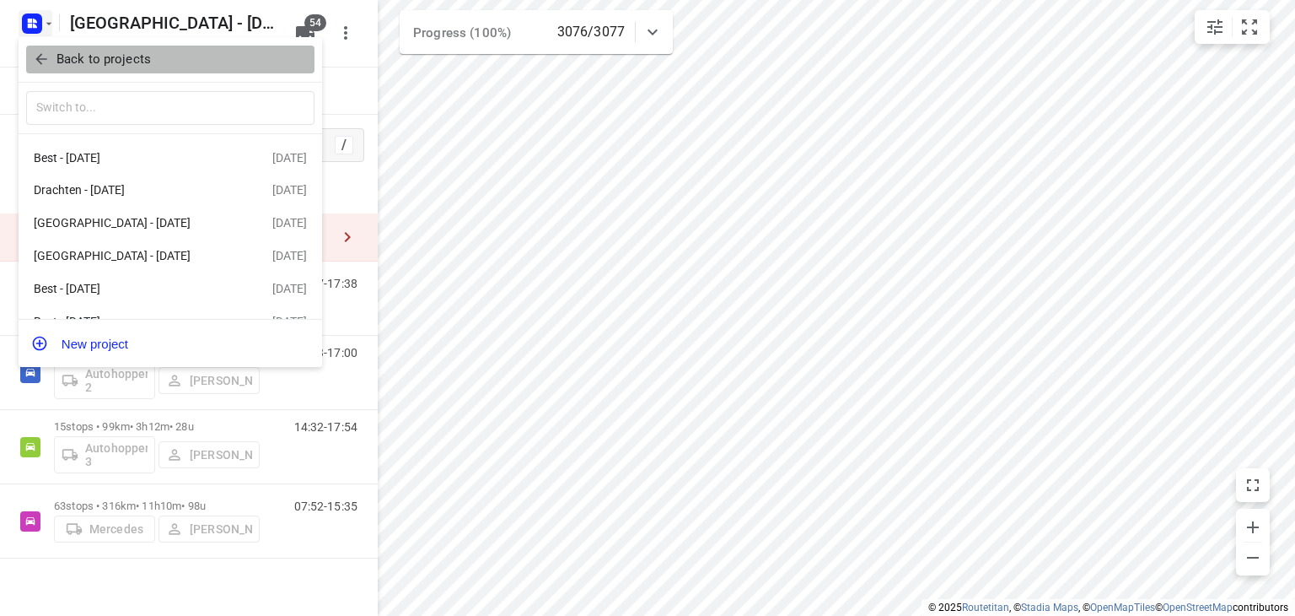
click at [44, 57] on icon "button" at bounding box center [41, 59] width 17 height 17
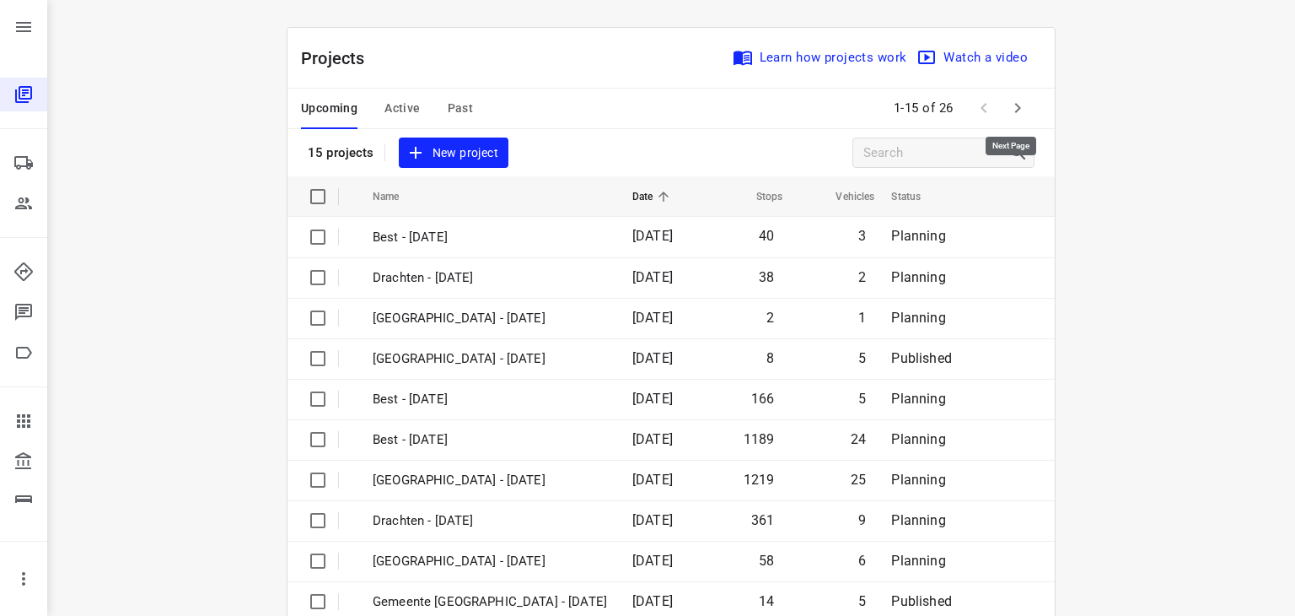
click at [1020, 108] on icon "button" at bounding box center [1018, 108] width 20 height 20
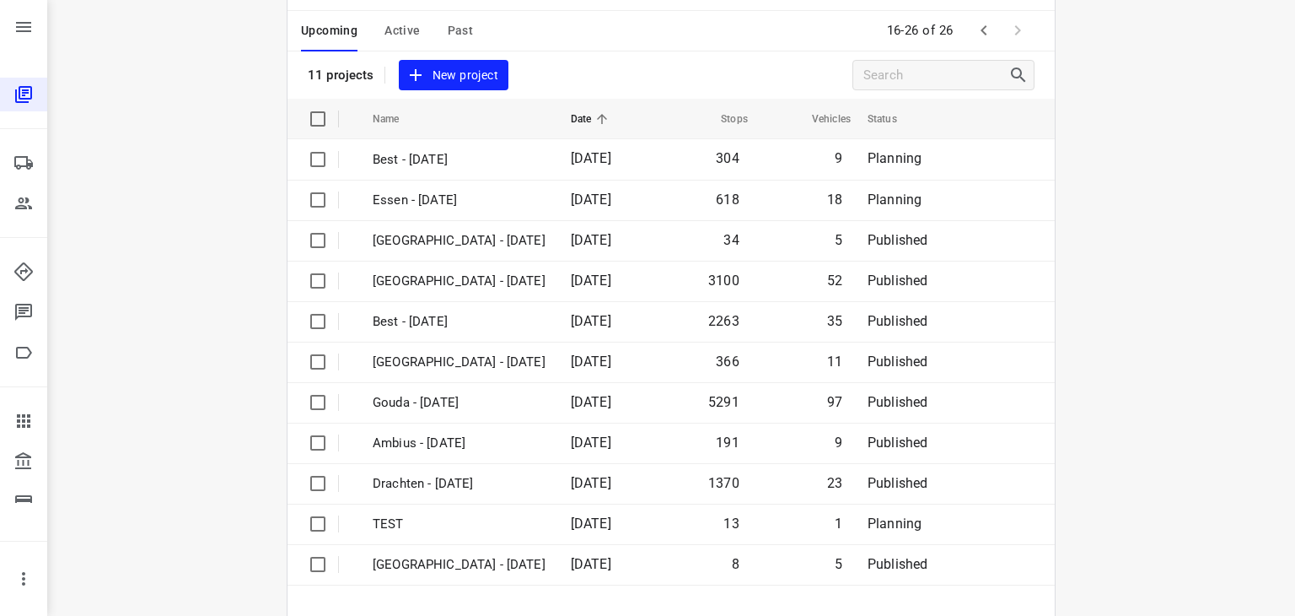
scroll to position [121, 0]
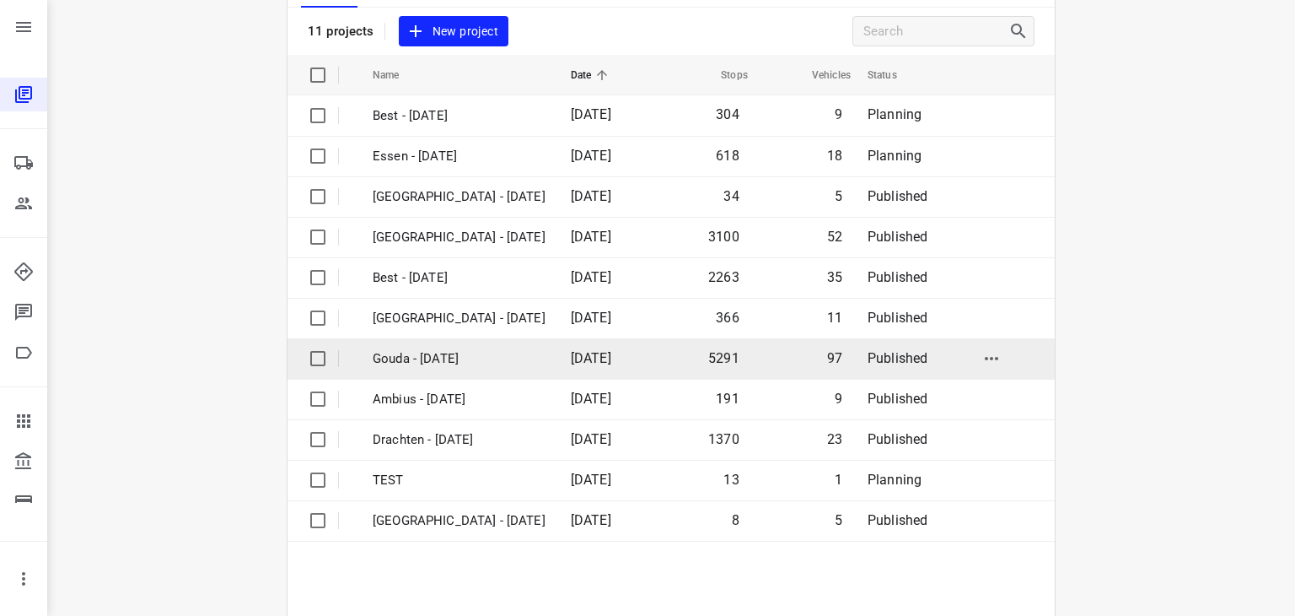
click at [448, 367] on td "Gouda - [DATE]" at bounding box center [457, 358] width 202 height 40
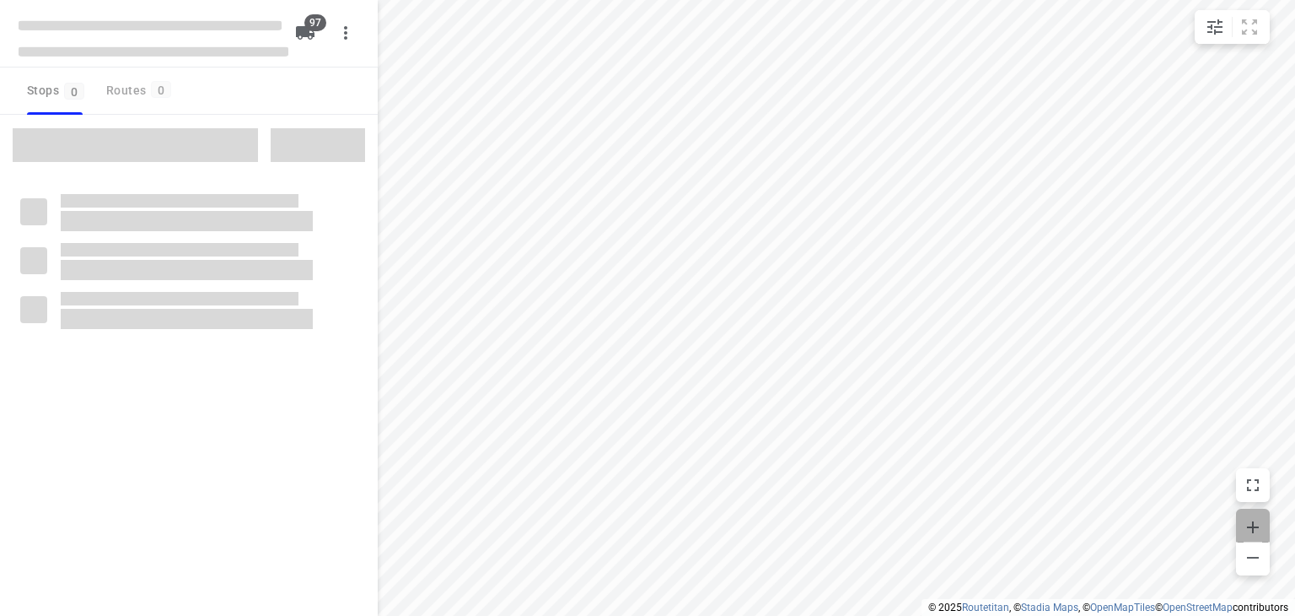
click at [1266, 519] on span "button" at bounding box center [1253, 526] width 34 height 24
checkbox input "true"
